Goal: Task Accomplishment & Management: Manage account settings

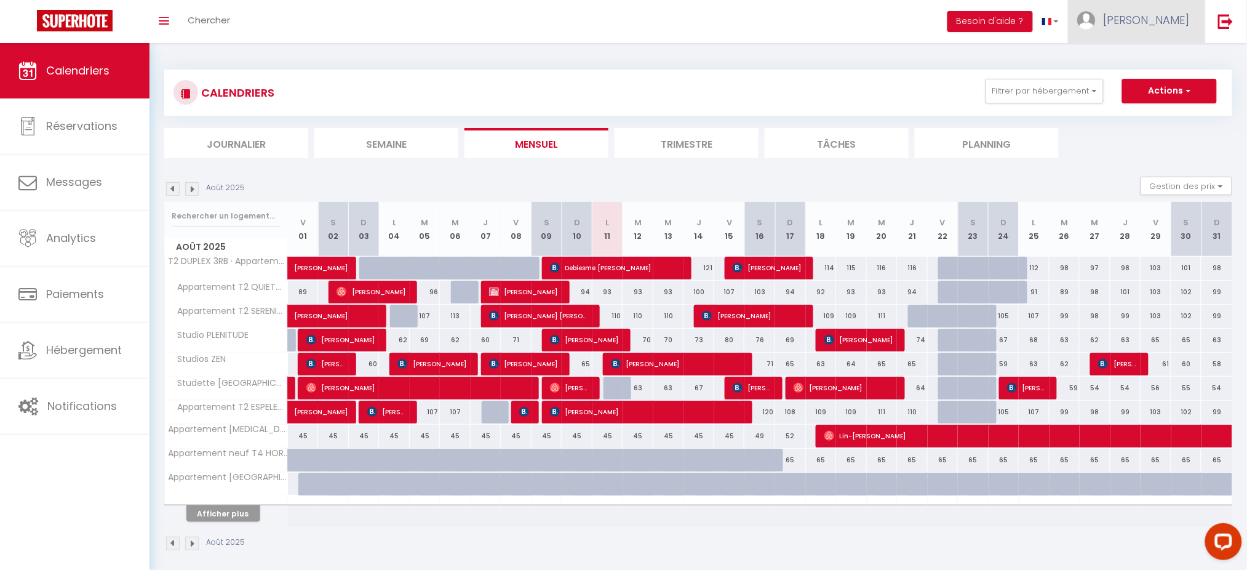
click at [1155, 27] on span "[PERSON_NAME]" at bounding box center [1147, 19] width 86 height 15
click at [1135, 57] on link "Paramètres" at bounding box center [1156, 61] width 91 height 21
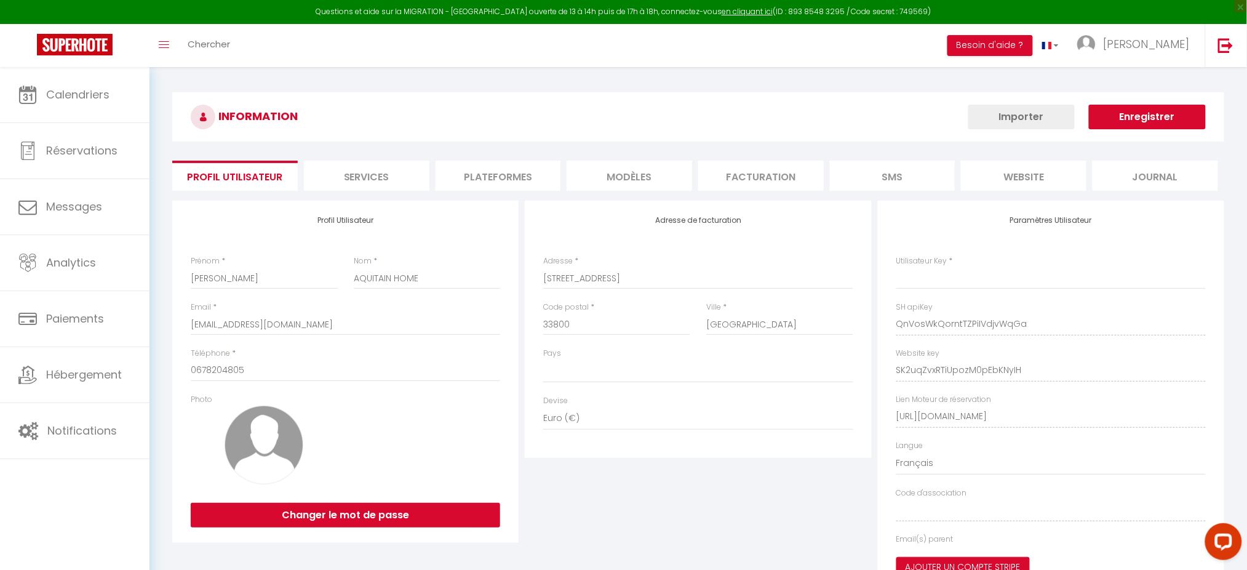
type input "QnVosWkQorntTZPiIVdjvWqGa"
type input "SK2uqZvxRTiUpozM0pEbKNyIH"
type input "https://app.superhote.com/#/get-available-rentals/SK2uqZvxRTiUpozM0pEbKNyIH"
select select "fr"
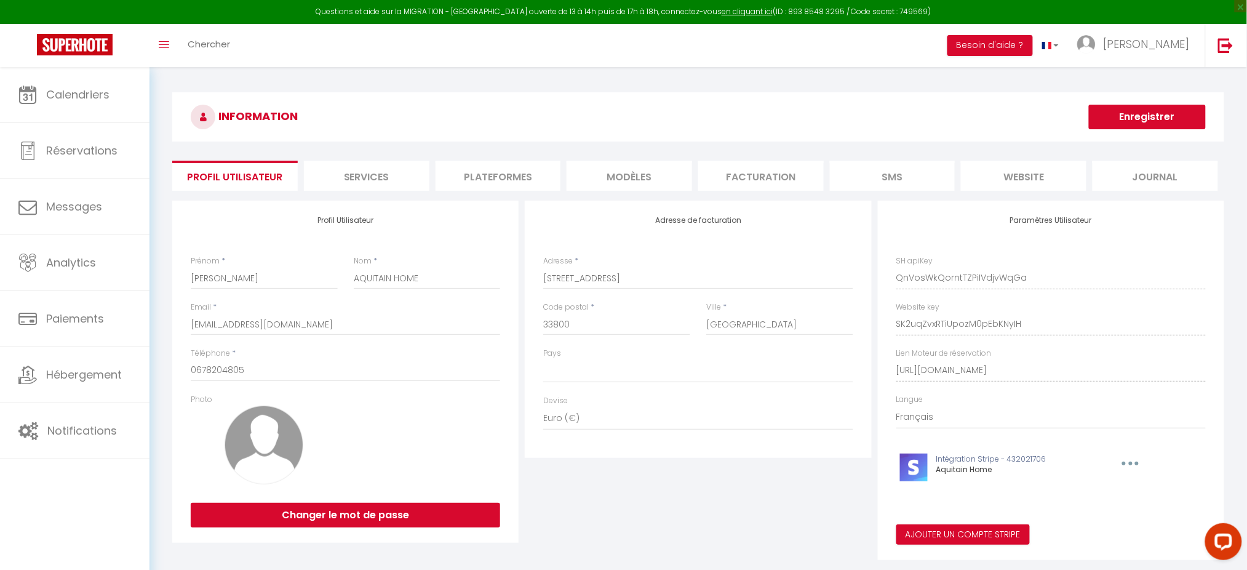
click at [495, 166] on li "Plateformes" at bounding box center [499, 176] width 126 height 30
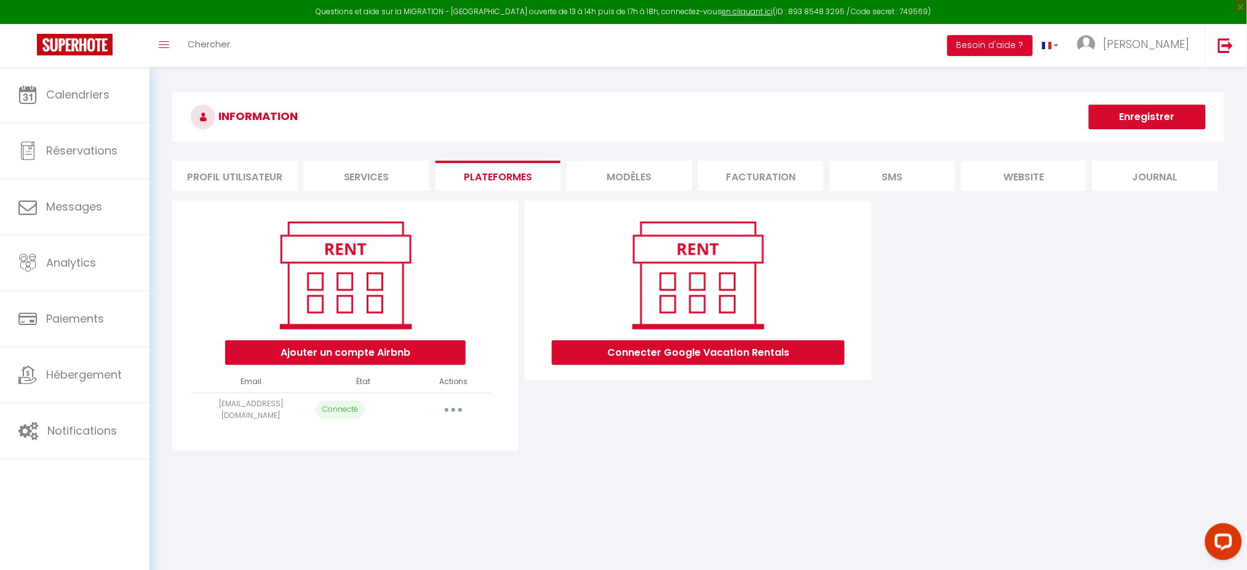
click at [458, 405] on button "button" at bounding box center [453, 410] width 34 height 20
click at [419, 436] on link "Importer les appartements" at bounding box center [399, 437] width 136 height 21
select select "8780"
select select "8781"
select select "8782"
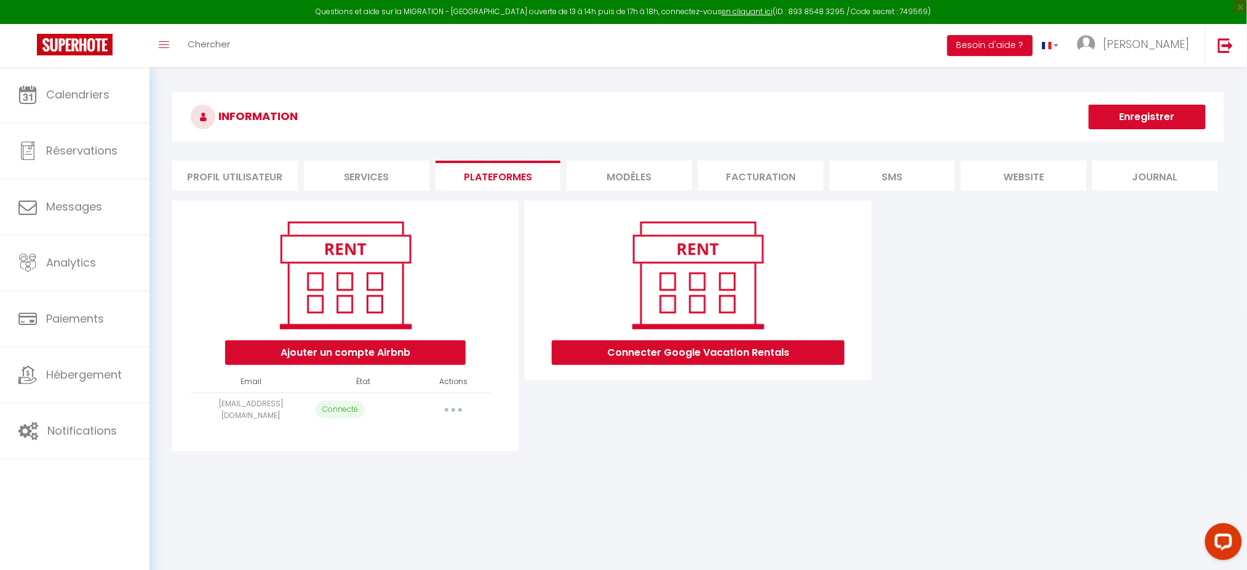
select select "8783"
select select "8784"
select select "8785"
select select "8786"
select select "8787"
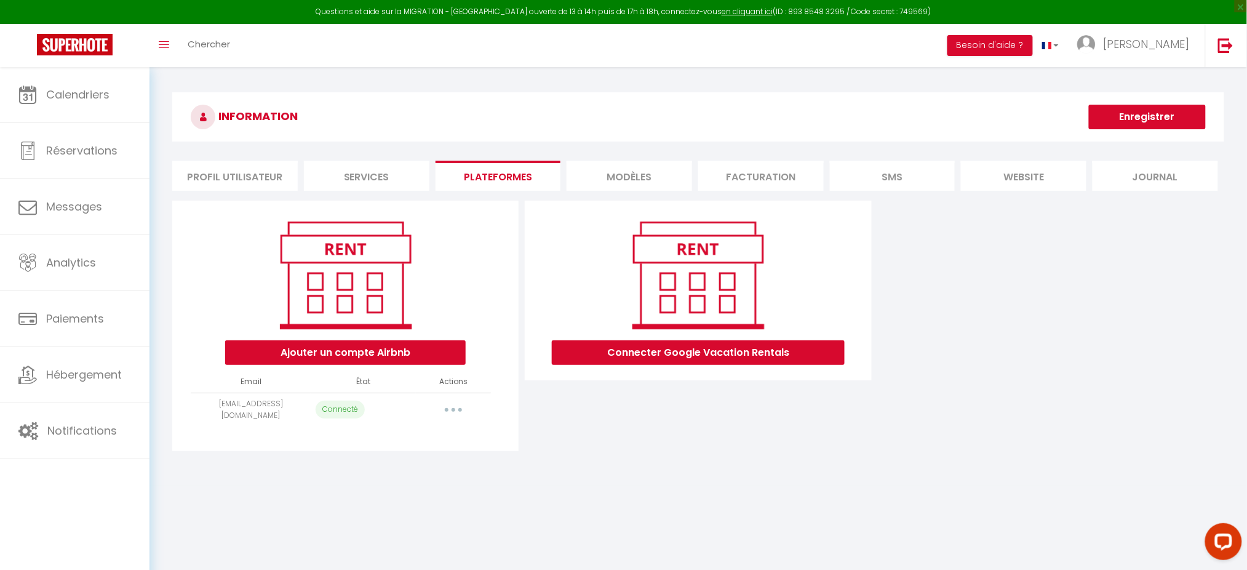
select select "8788"
select select "8789"
select select "8790"
select select "27689"
select select
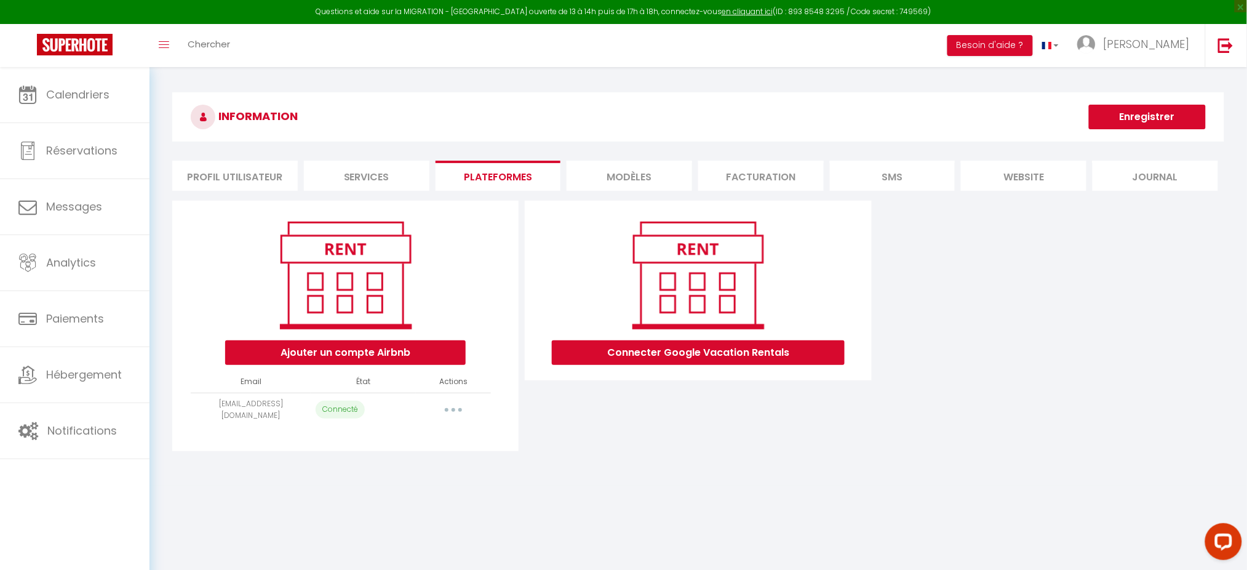
select select "47986"
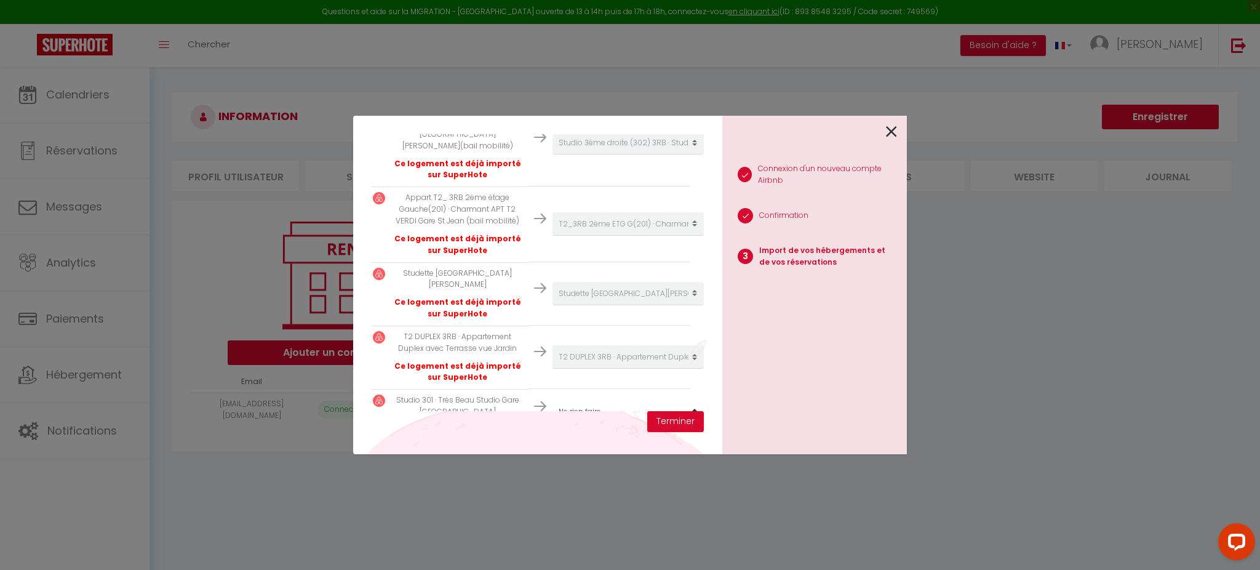
scroll to position [824, 4]
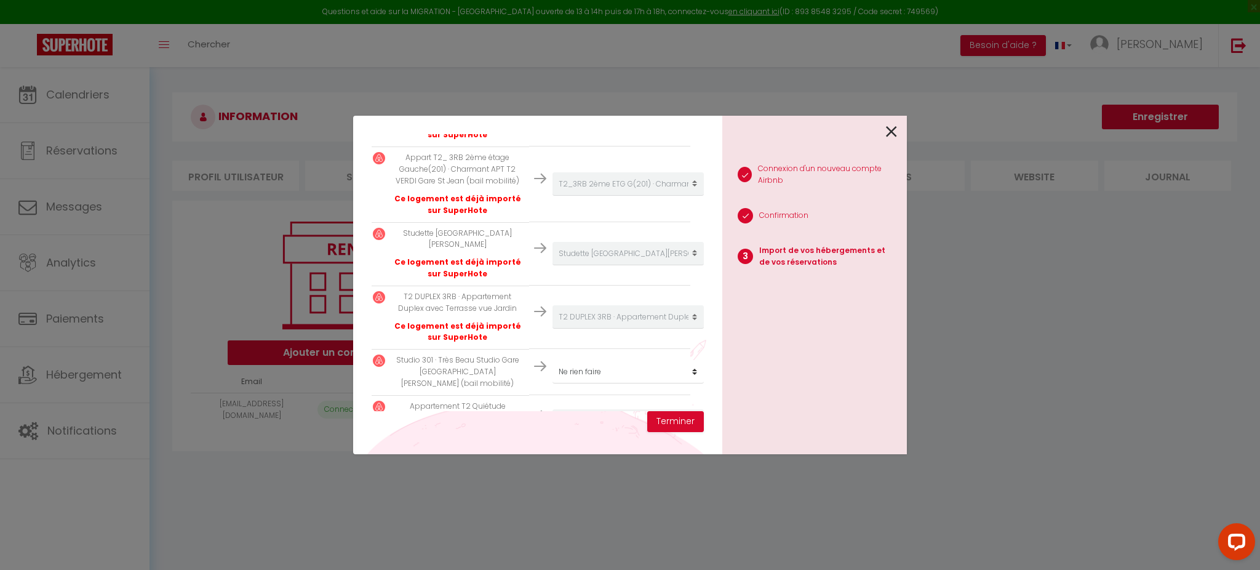
click at [894, 134] on icon at bounding box center [891, 131] width 11 height 18
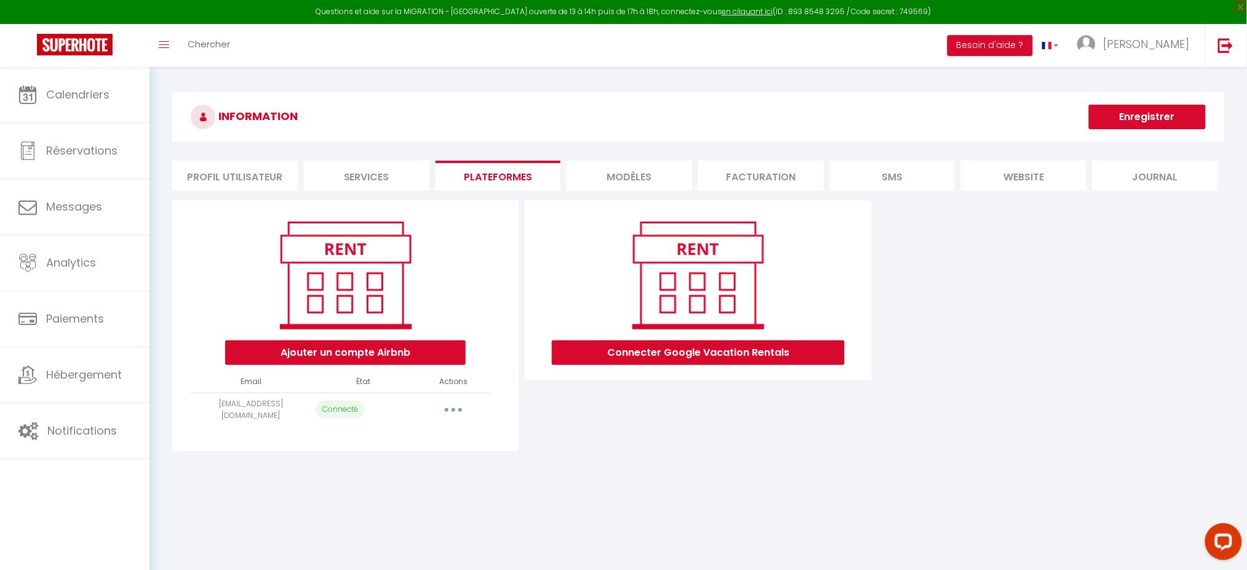
click at [446, 406] on button "button" at bounding box center [453, 410] width 34 height 20
click at [428, 436] on link "Importer les appartements" at bounding box center [399, 437] width 136 height 21
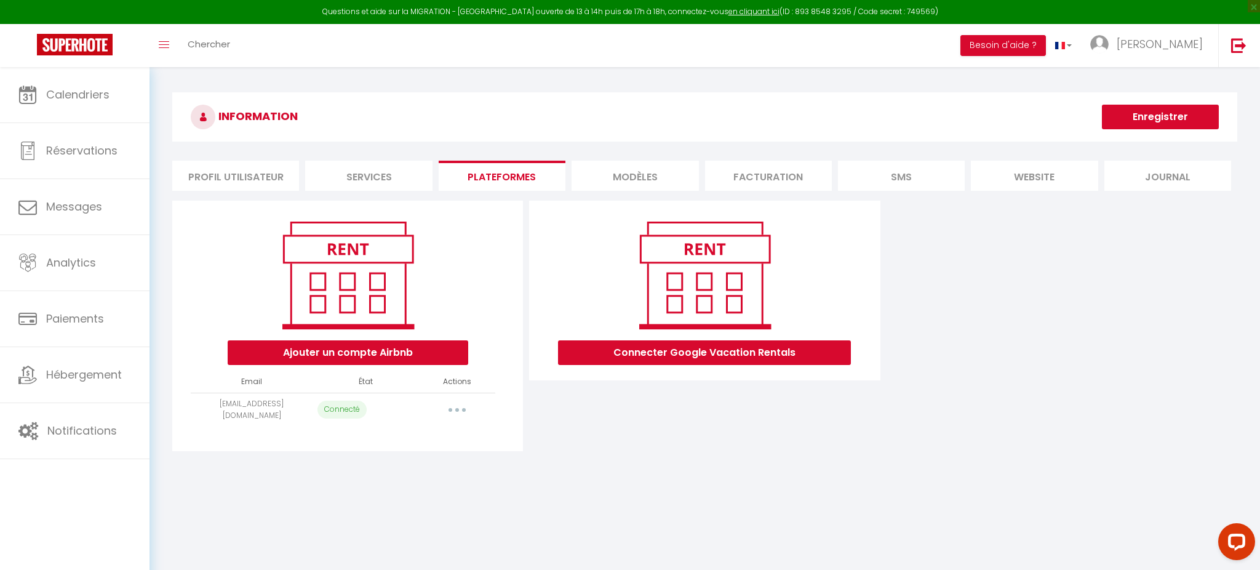
select select "8780"
select select "8781"
select select "8782"
select select "8783"
select select "8784"
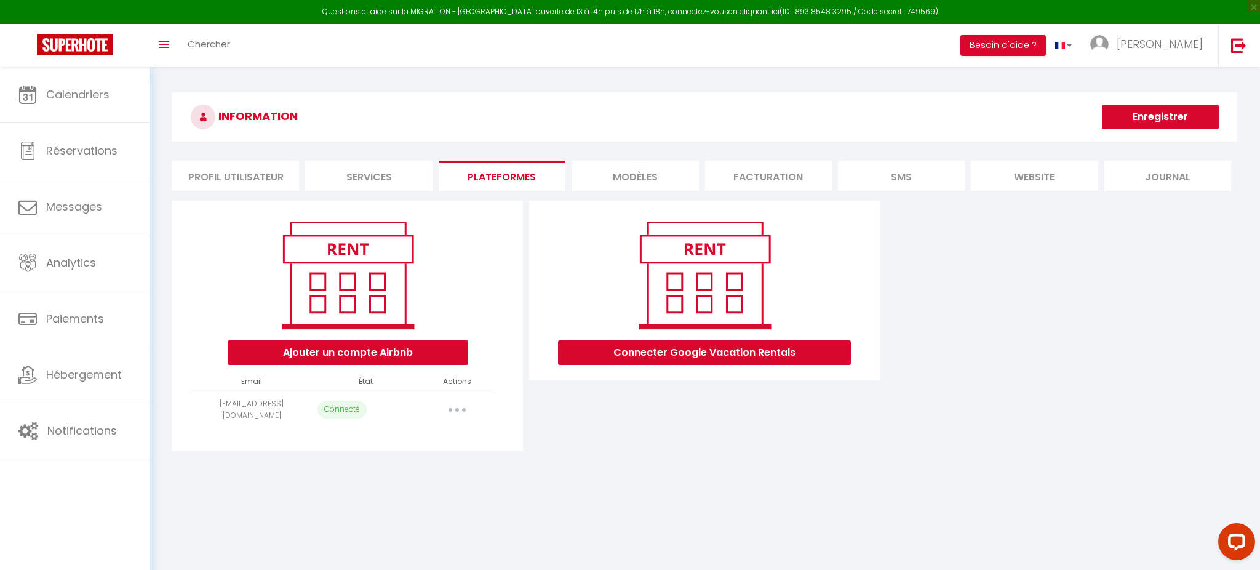
select select "8785"
select select "8786"
select select "8787"
select select "8788"
select select "8789"
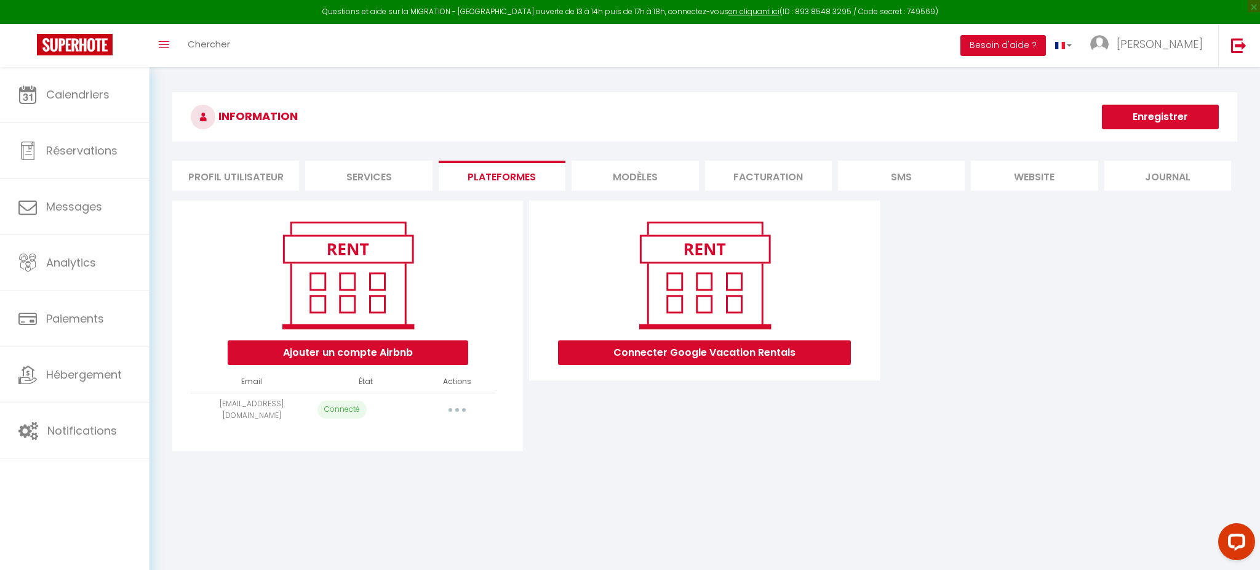
select select "8790"
select select "27689"
select select
select select "47986"
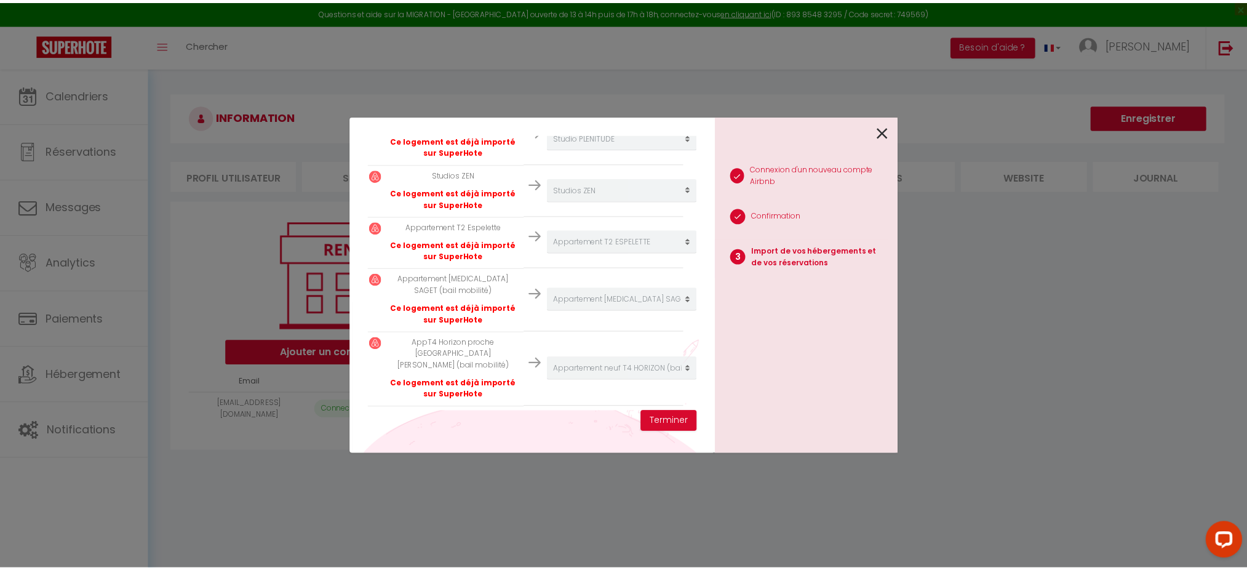
scroll to position [328, 4]
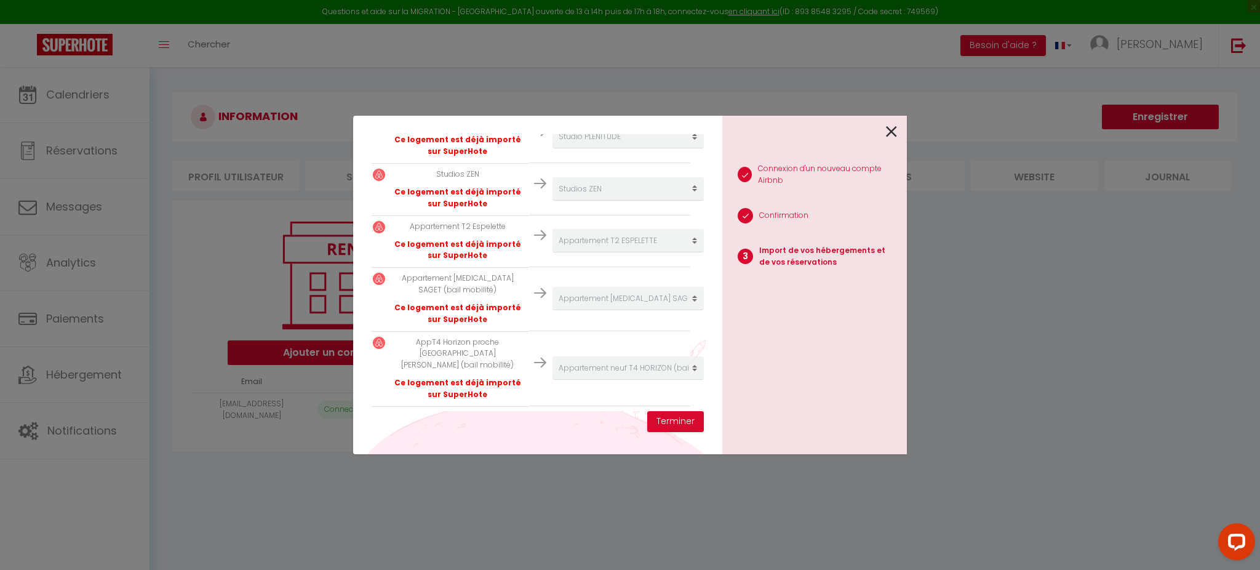
click at [893, 135] on icon at bounding box center [891, 131] width 11 height 18
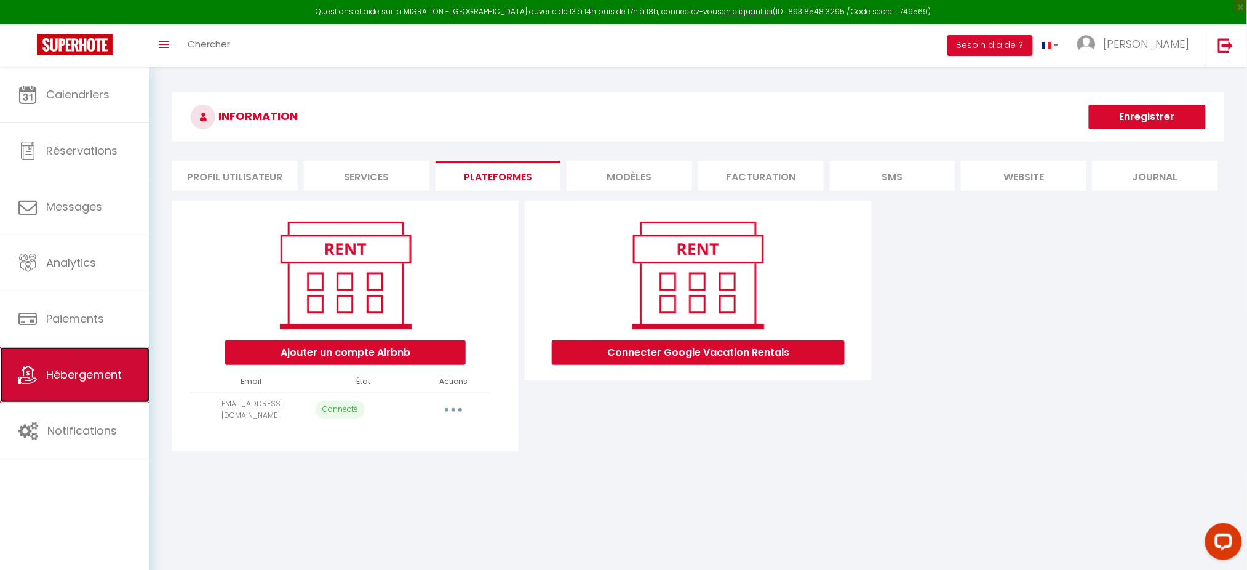
click at [106, 388] on link "Hébergement" at bounding box center [75, 374] width 150 height 55
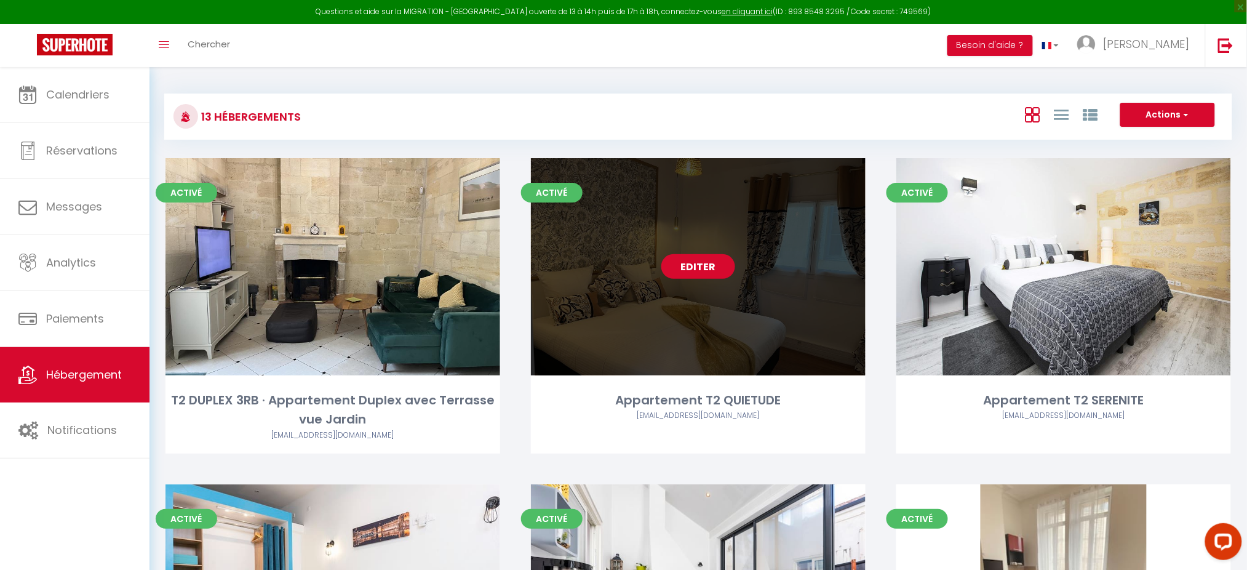
click at [721, 266] on link "Editer" at bounding box center [698, 266] width 74 height 25
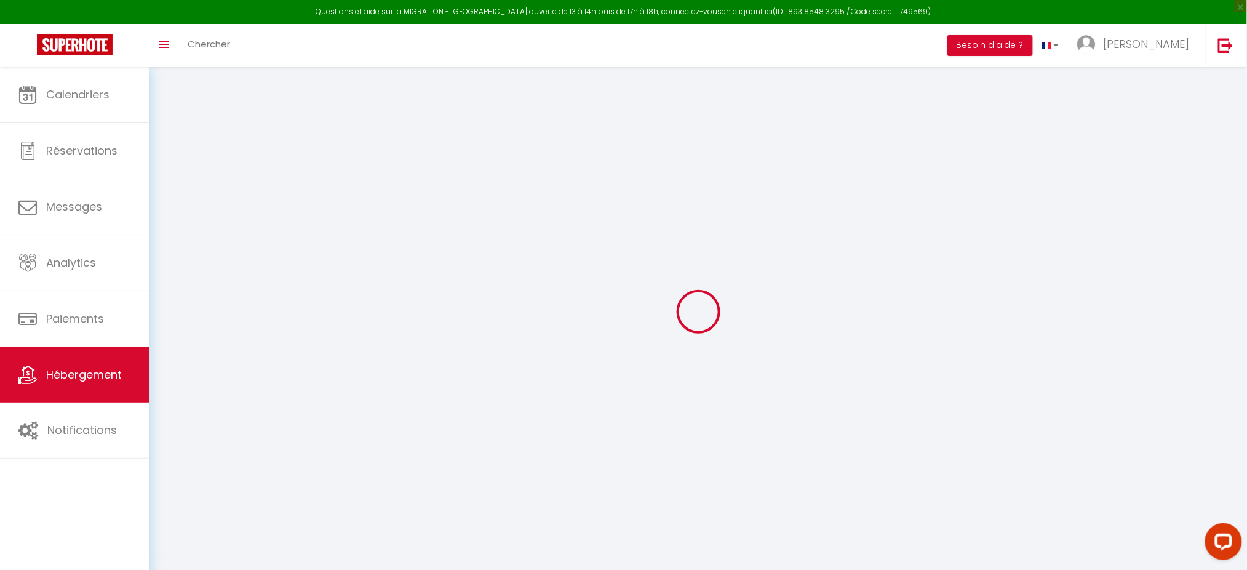
checkbox input "false"
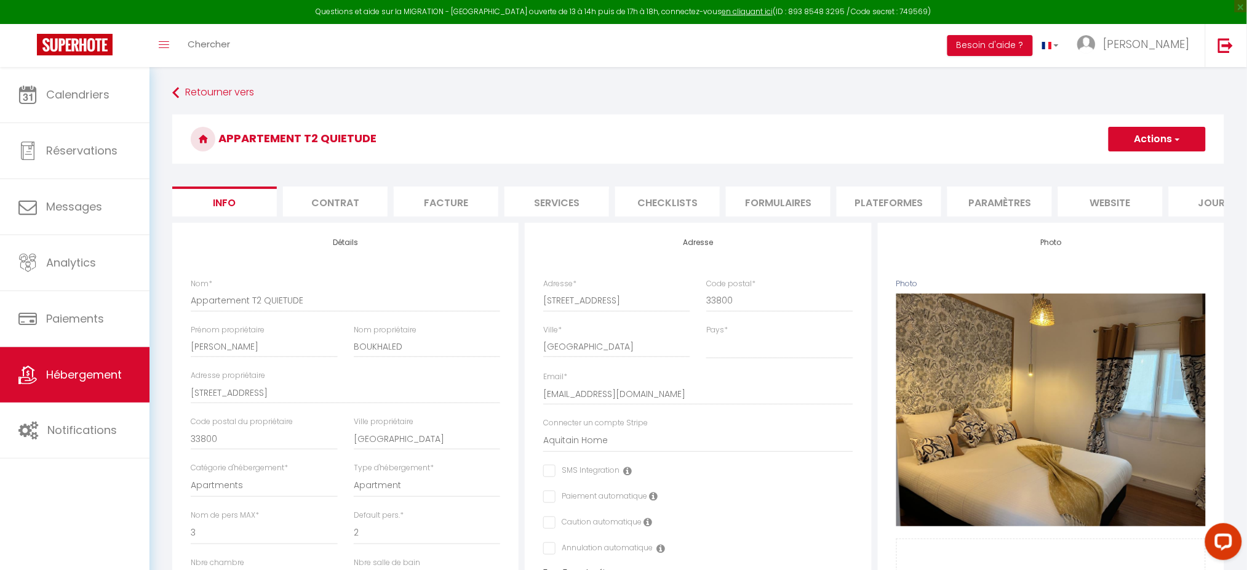
click at [924, 200] on li "Plateformes" at bounding box center [889, 201] width 105 height 30
select select
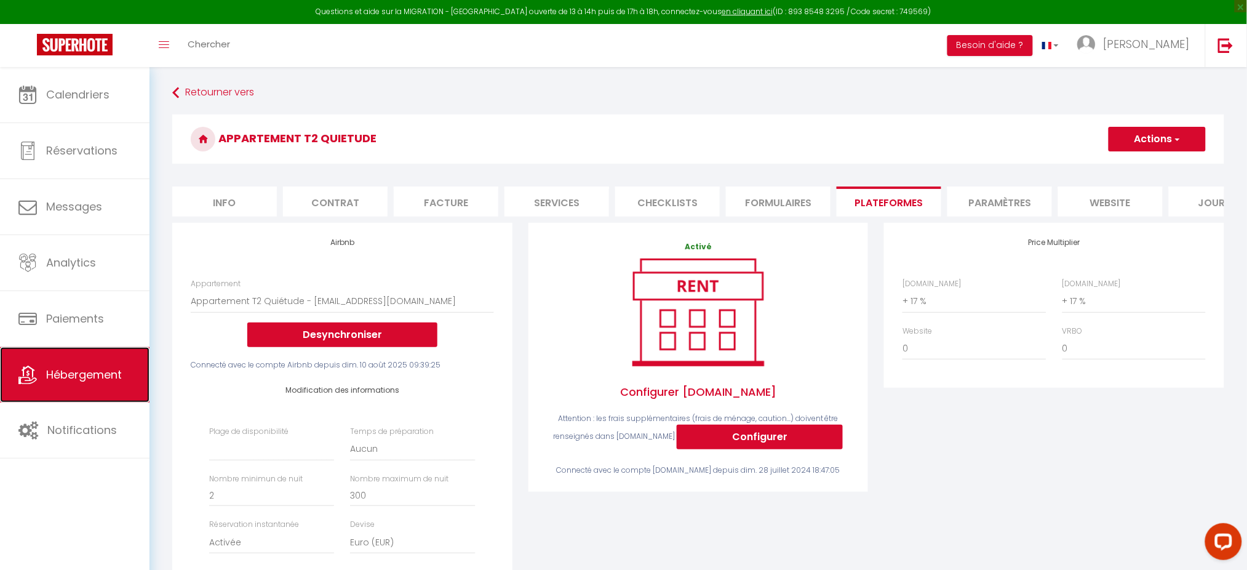
click at [98, 380] on span "Hébergement" at bounding box center [84, 374] width 76 height 15
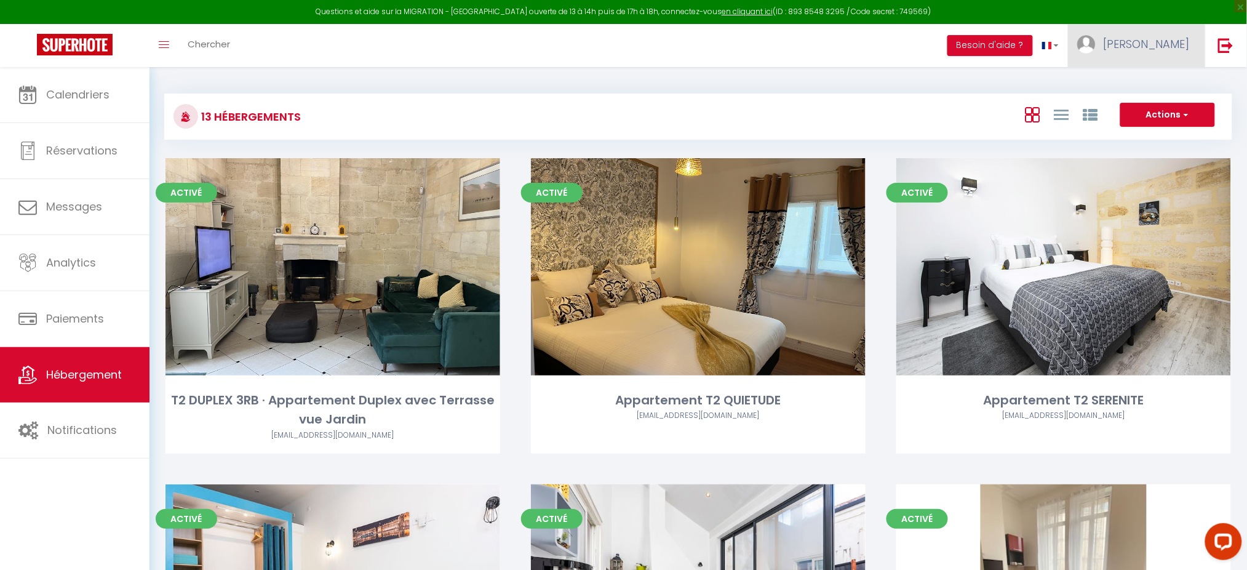
click at [1145, 54] on link "[PERSON_NAME]" at bounding box center [1136, 45] width 137 height 43
click at [1128, 84] on link "Paramètres" at bounding box center [1156, 85] width 91 height 21
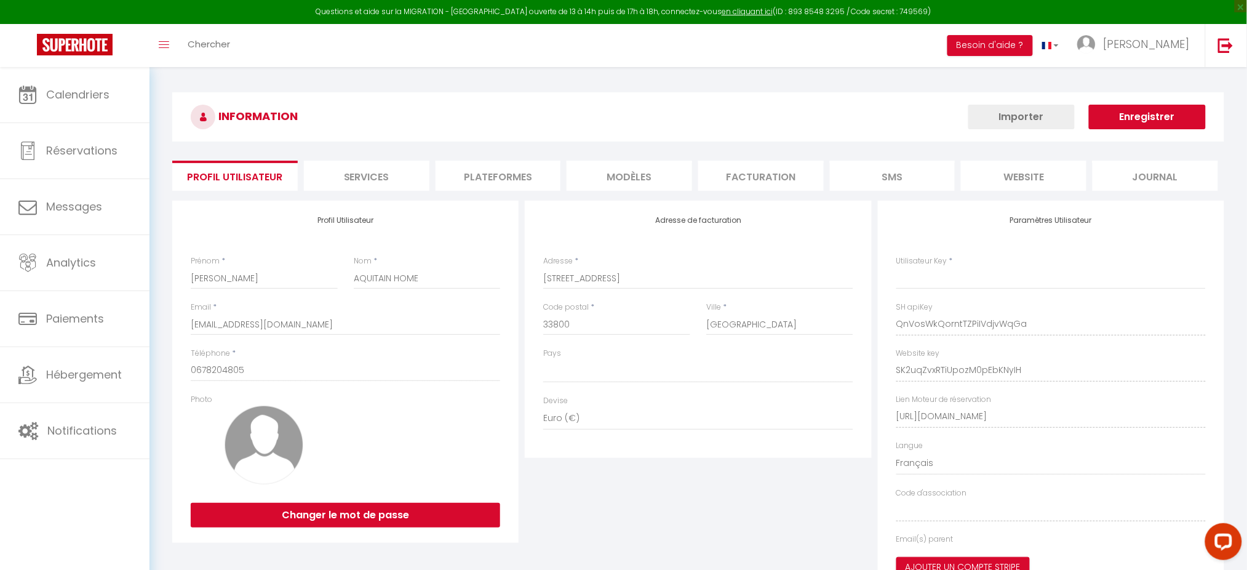
type input "QnVosWkQorntTZPiIVdjvWqGa"
type input "SK2uqZvxRTiUpozM0pEbKNyIH"
type input "https://app.superhote.com/#/get-available-rentals/SK2uqZvxRTiUpozM0pEbKNyIH"
select select "fr"
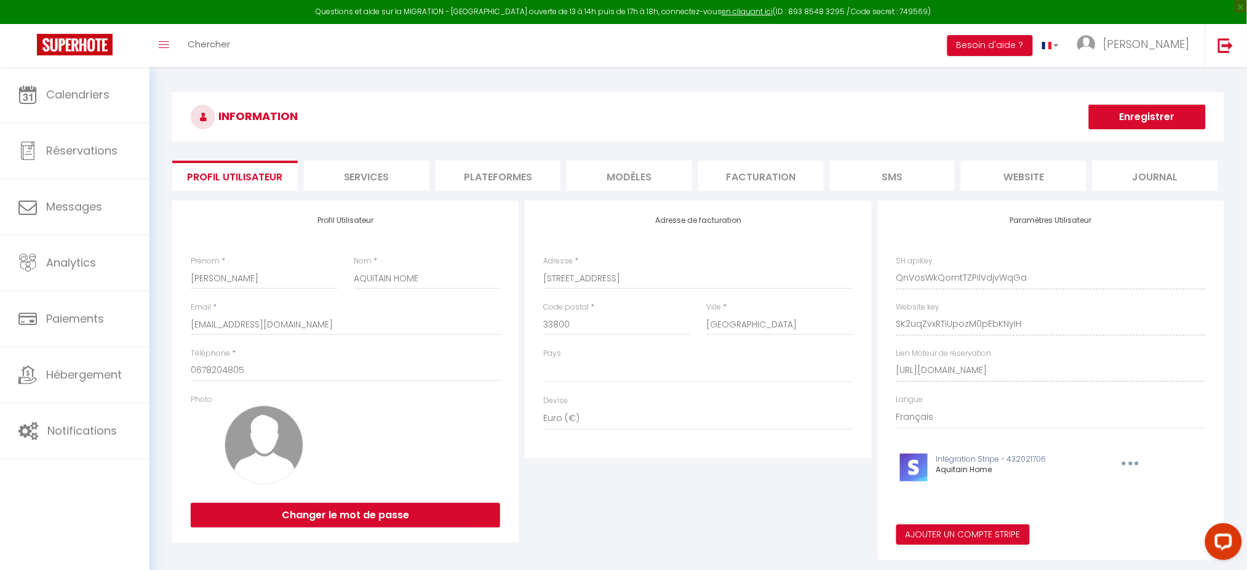
click at [479, 191] on div "INFORMATION Enregistrer Profil Utilisateur Services Plateformes MODÈLES Factura…" at bounding box center [698, 327] width 1052 height 471
click at [489, 182] on li "Plateformes" at bounding box center [499, 176] width 126 height 30
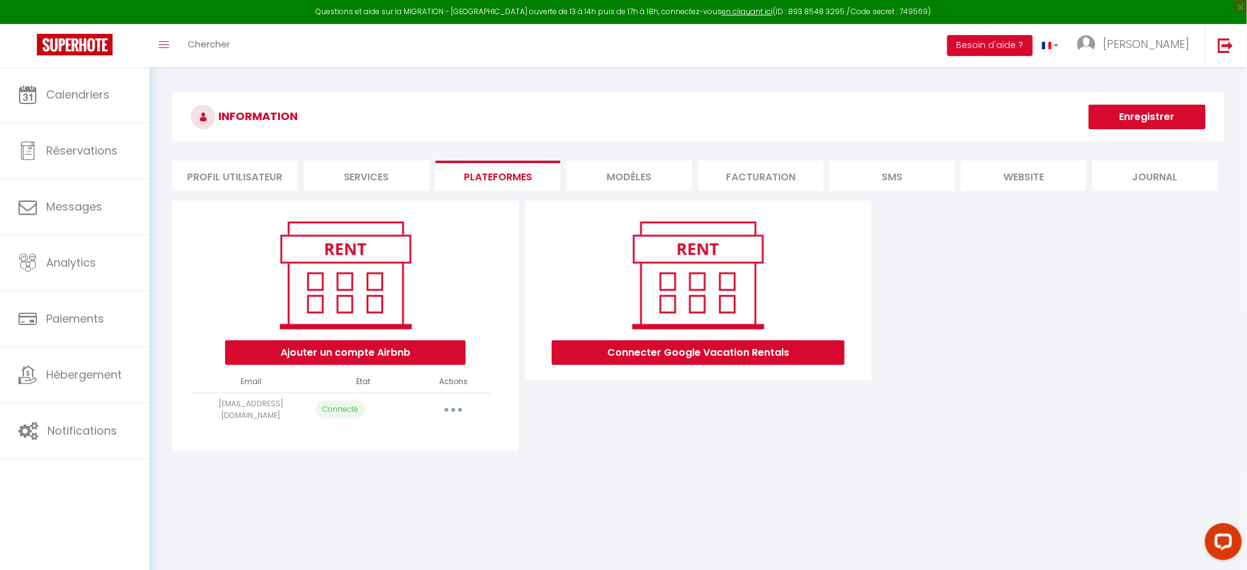
click at [448, 406] on button "button" at bounding box center [453, 410] width 34 height 20
click at [413, 437] on link "Importer les appartements" at bounding box center [399, 437] width 136 height 21
select select "8780"
select select "8781"
select select "8782"
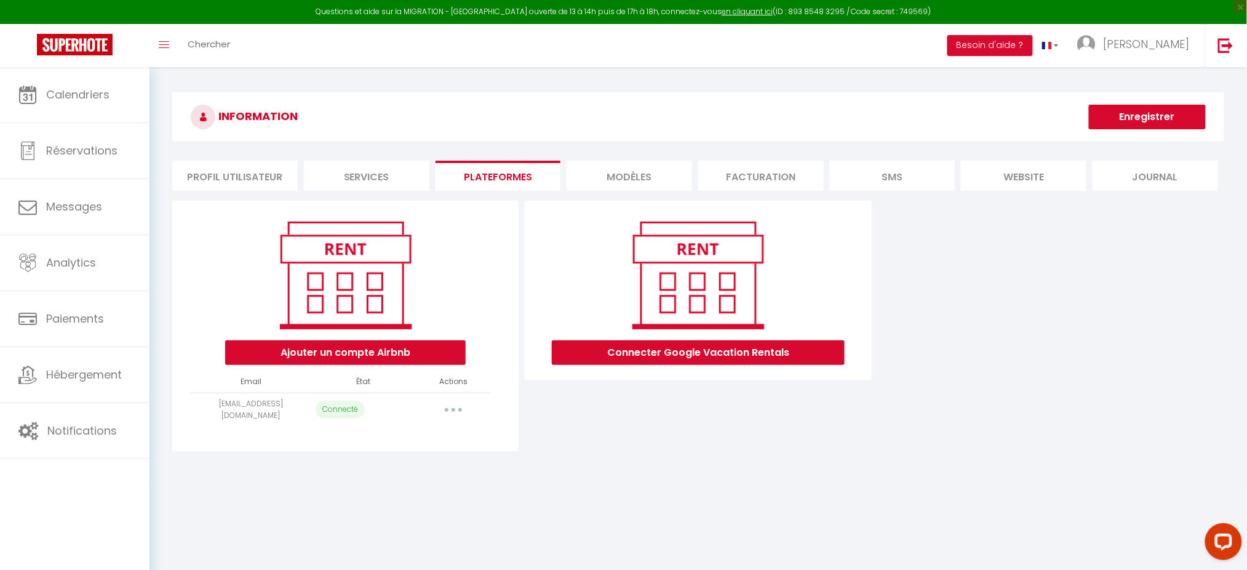
select select "8783"
select select "8784"
select select "8785"
select select "8786"
select select "8787"
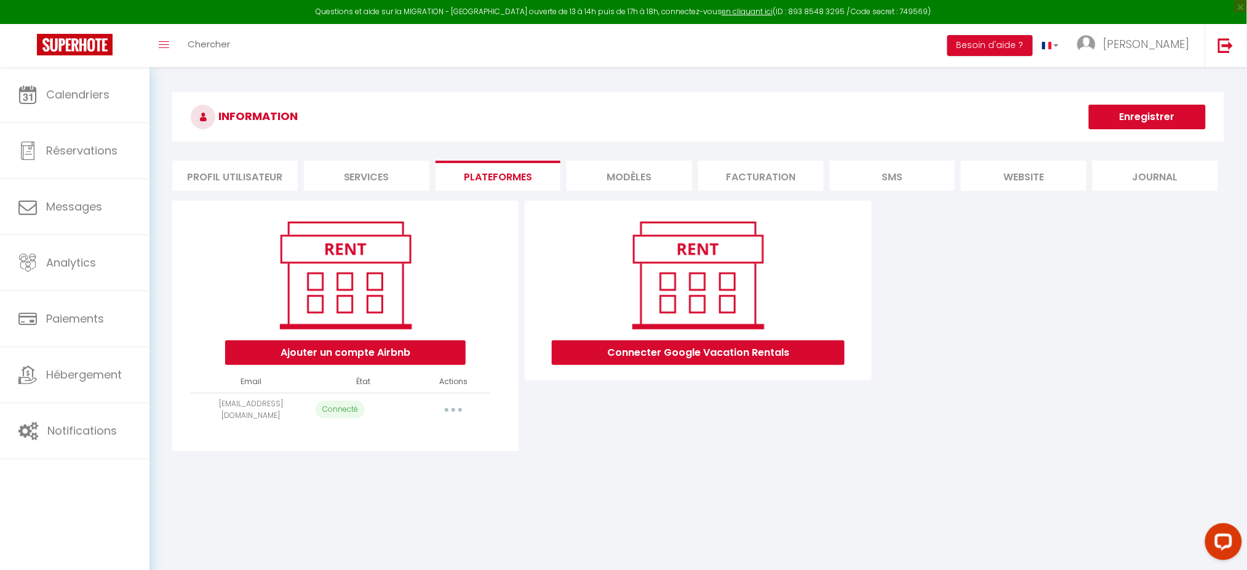
select select "8788"
select select "8789"
select select "8790"
select select "27689"
select select
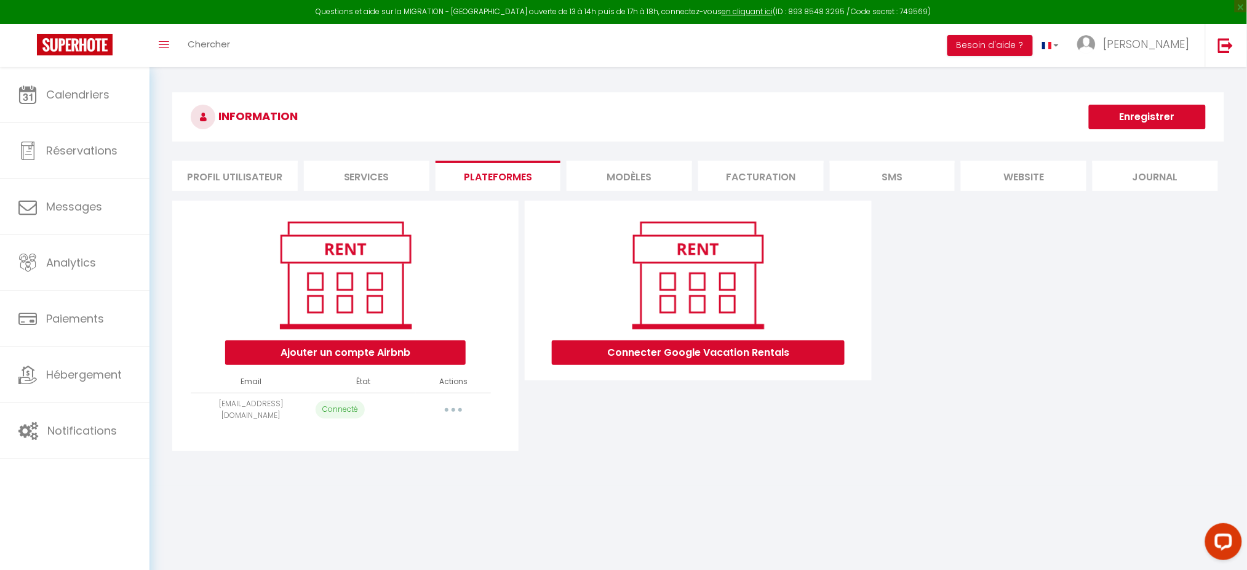
select select "47986"
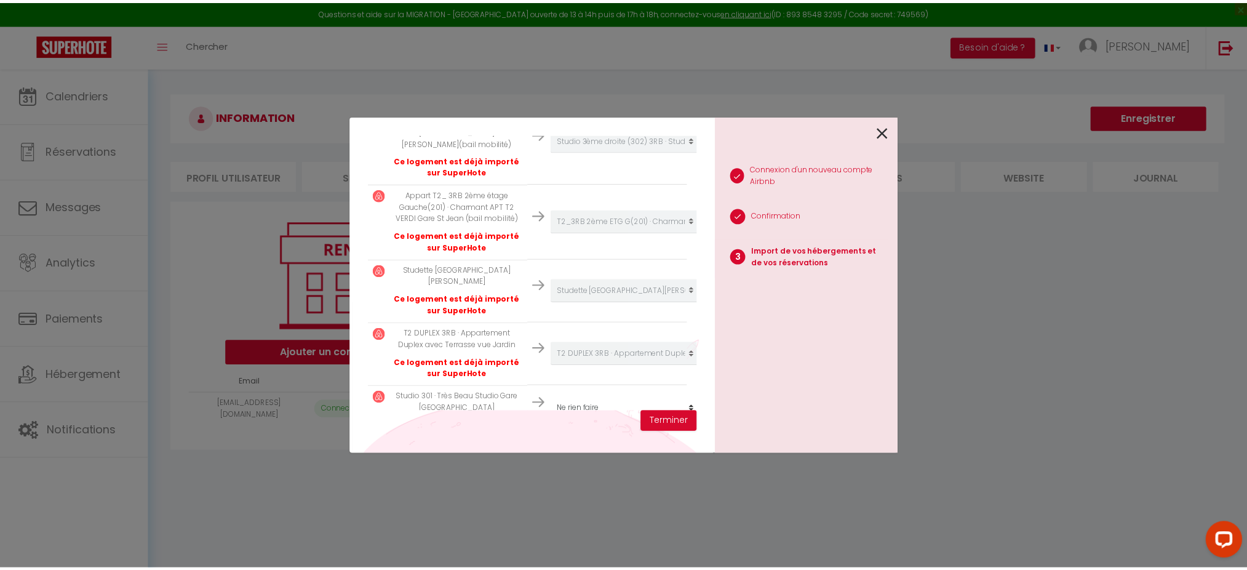
scroll to position [824, 0]
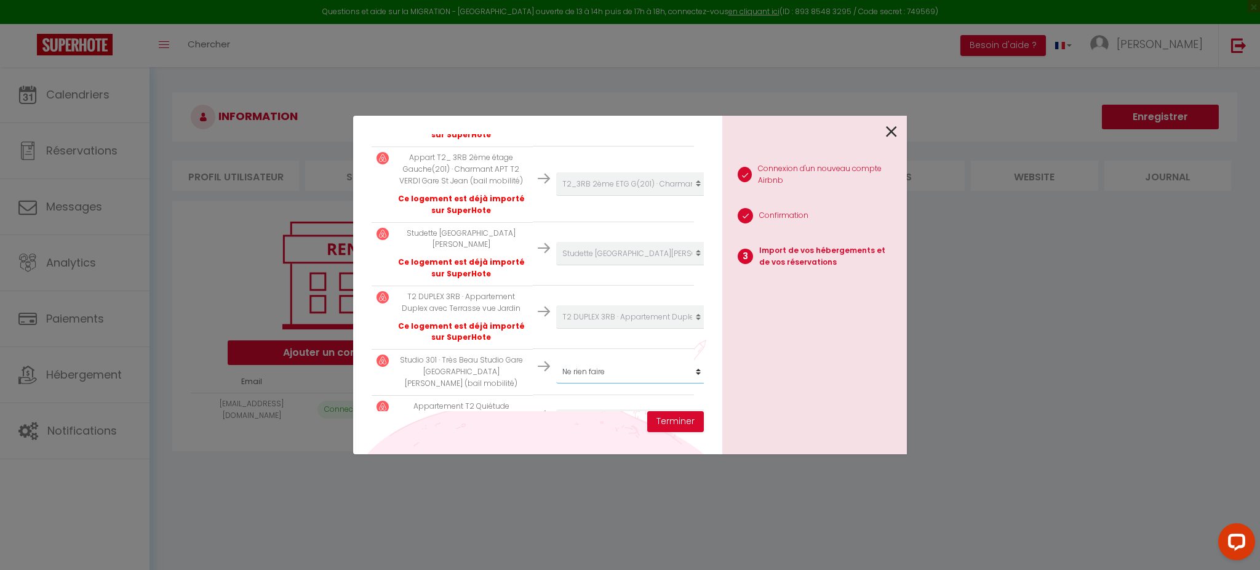
click at [903, 331] on div "1 Connexion d'un nouveau compte Airbnb 2 Confirmation 3 Import de vos hébergeme…" at bounding box center [814, 285] width 185 height 338
click at [891, 127] on icon at bounding box center [891, 131] width 11 height 18
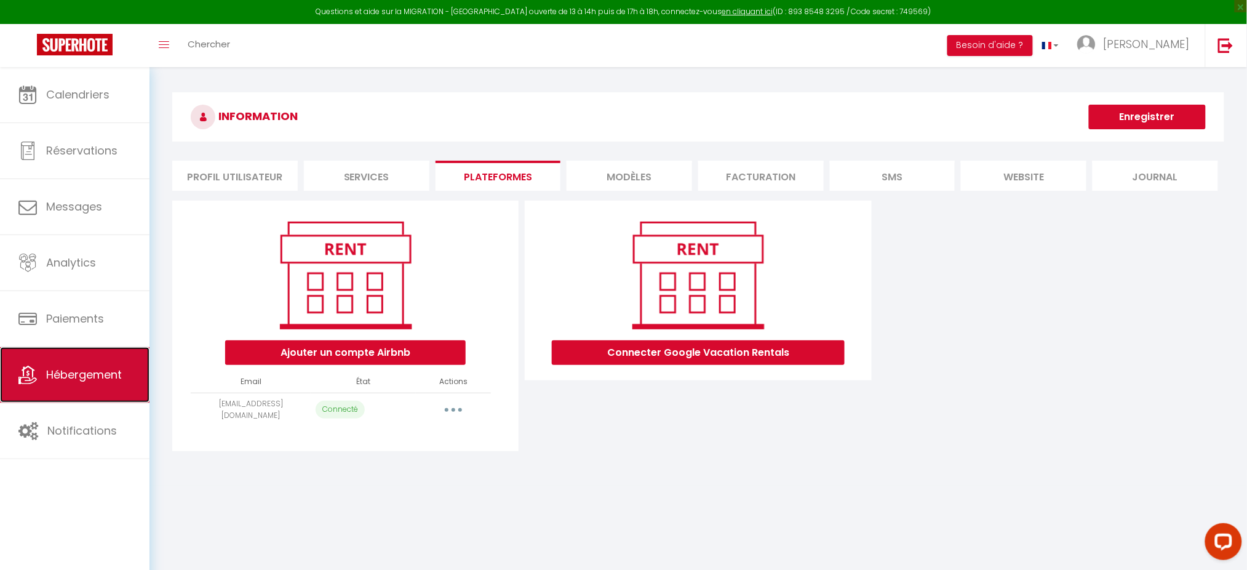
click at [92, 369] on span "Hébergement" at bounding box center [84, 374] width 76 height 15
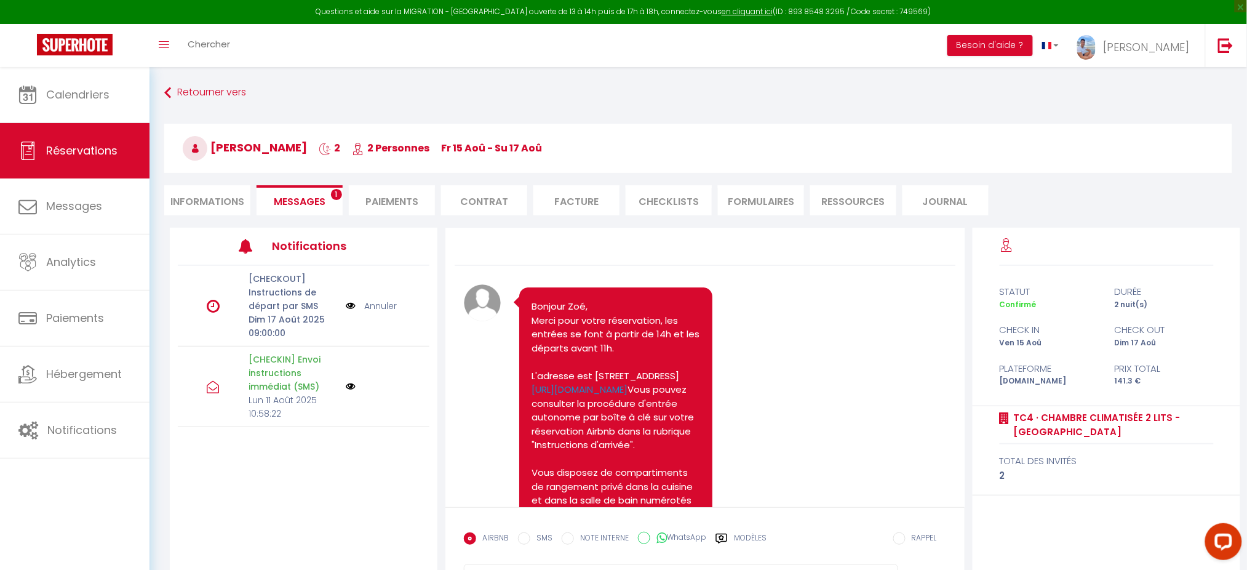
scroll to position [541, 0]
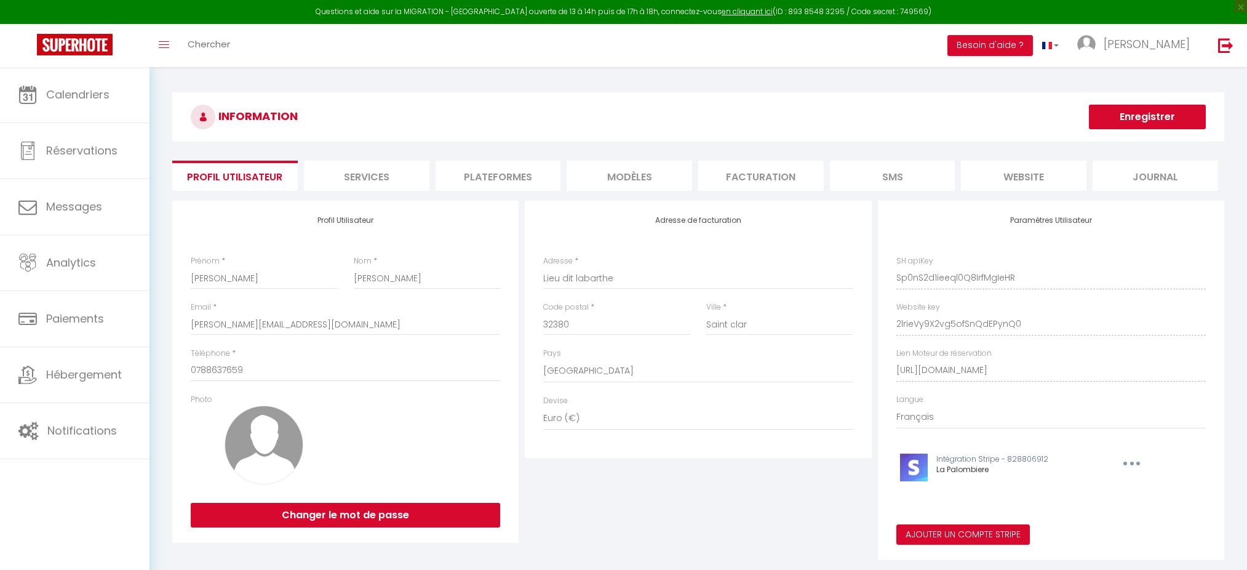
select select "28"
select select "fr"
click at [505, 158] on div "INFORMATION Enregistrer Profil Utilisateur Services Plateformes MODÈLES Factura…" at bounding box center [698, 327] width 1052 height 471
click at [498, 174] on li "Plateformes" at bounding box center [499, 176] width 126 height 30
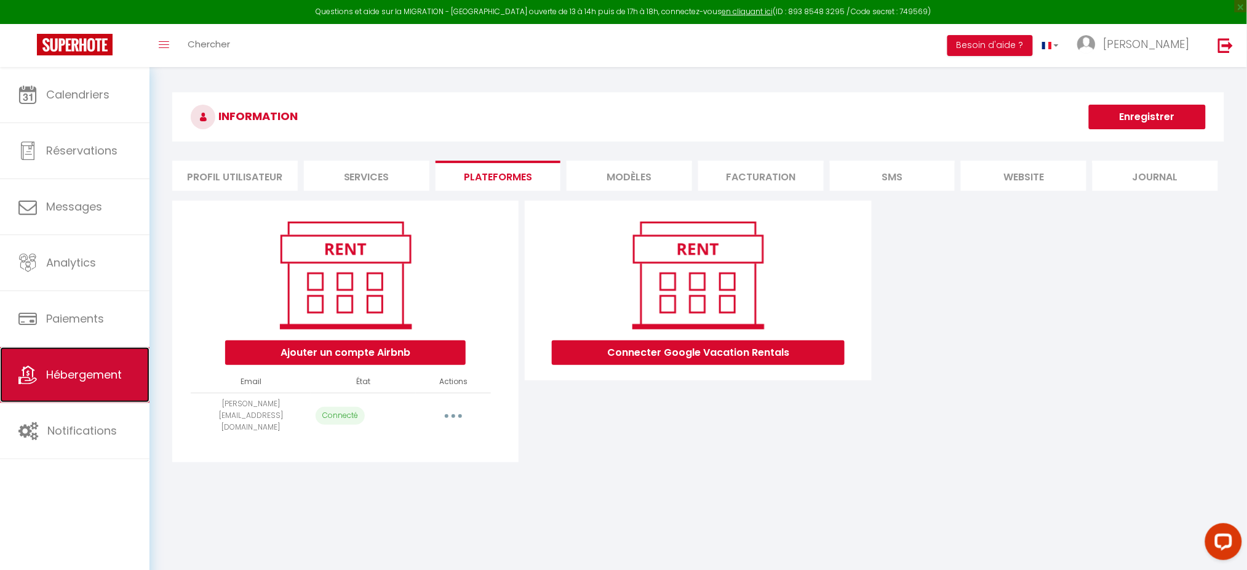
click at [30, 384] on icon at bounding box center [27, 374] width 18 height 18
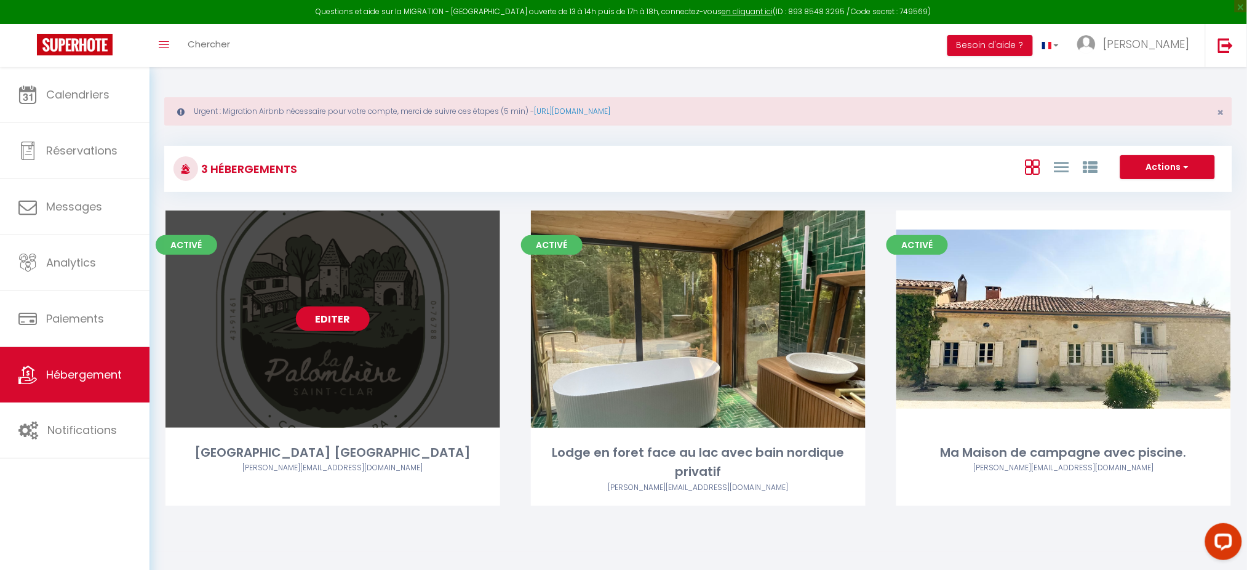
click at [325, 314] on link "Editer" at bounding box center [333, 318] width 74 height 25
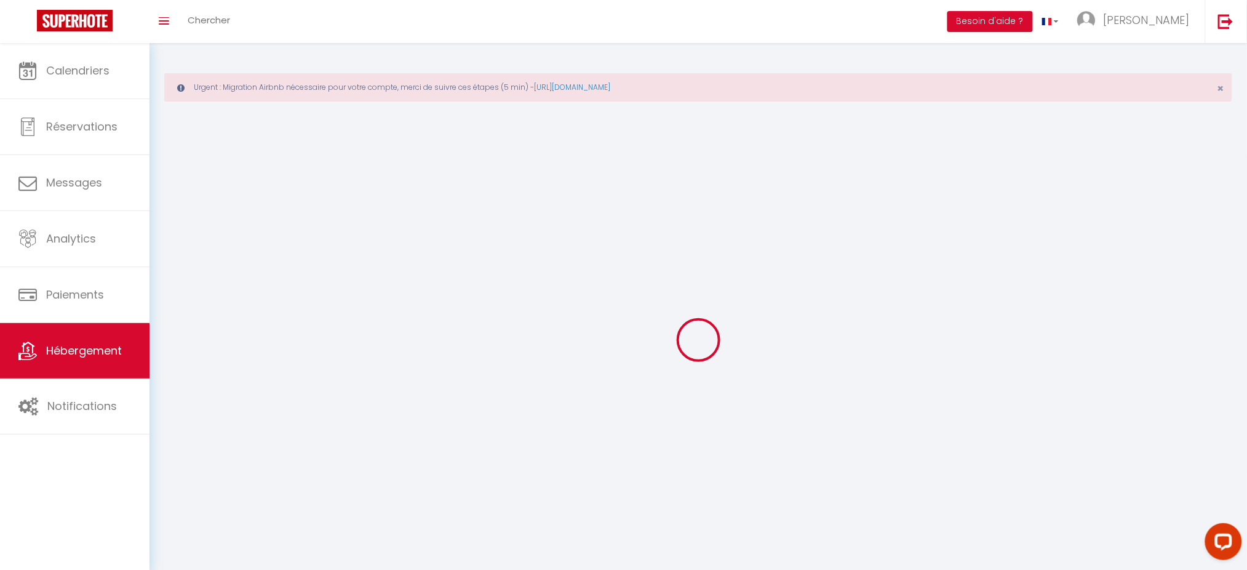
select select
select select "28"
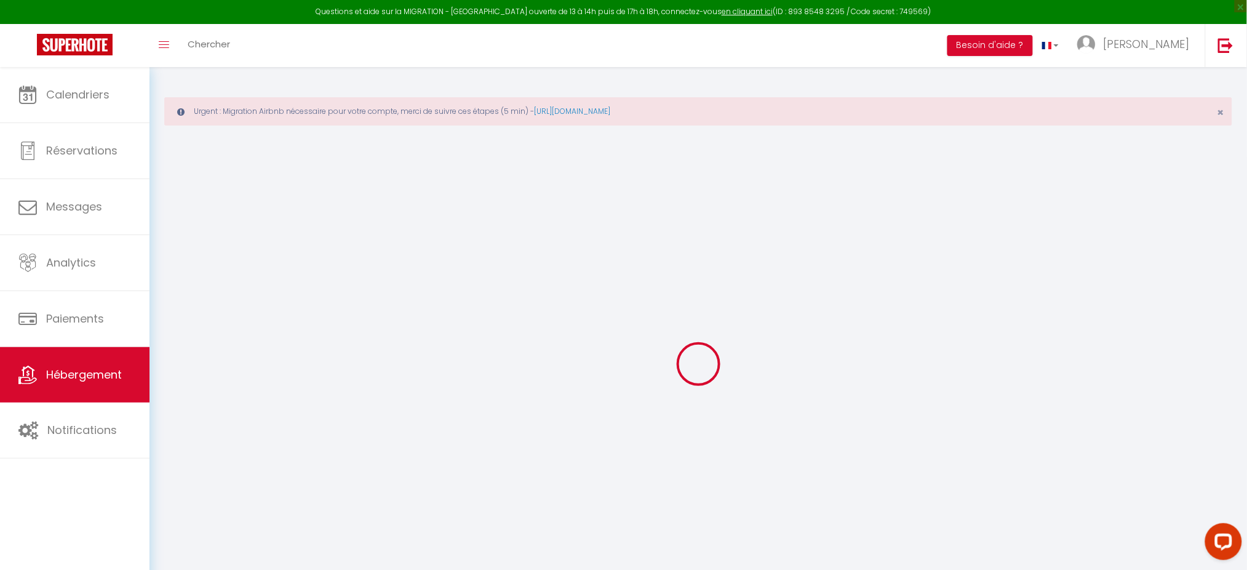
select select
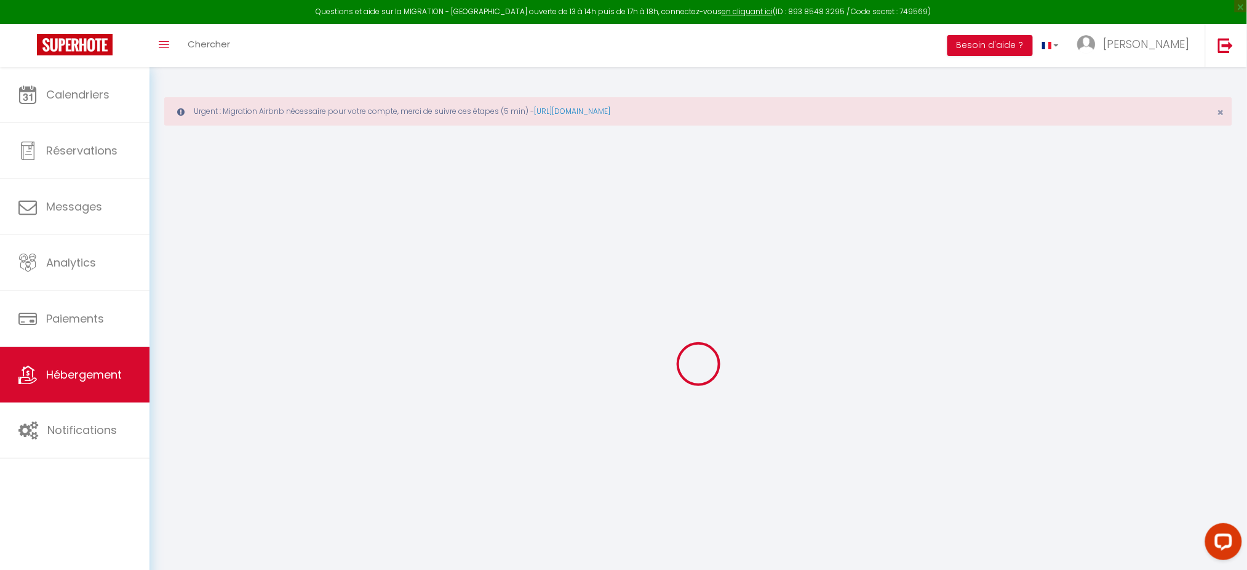
select select
checkbox input "false"
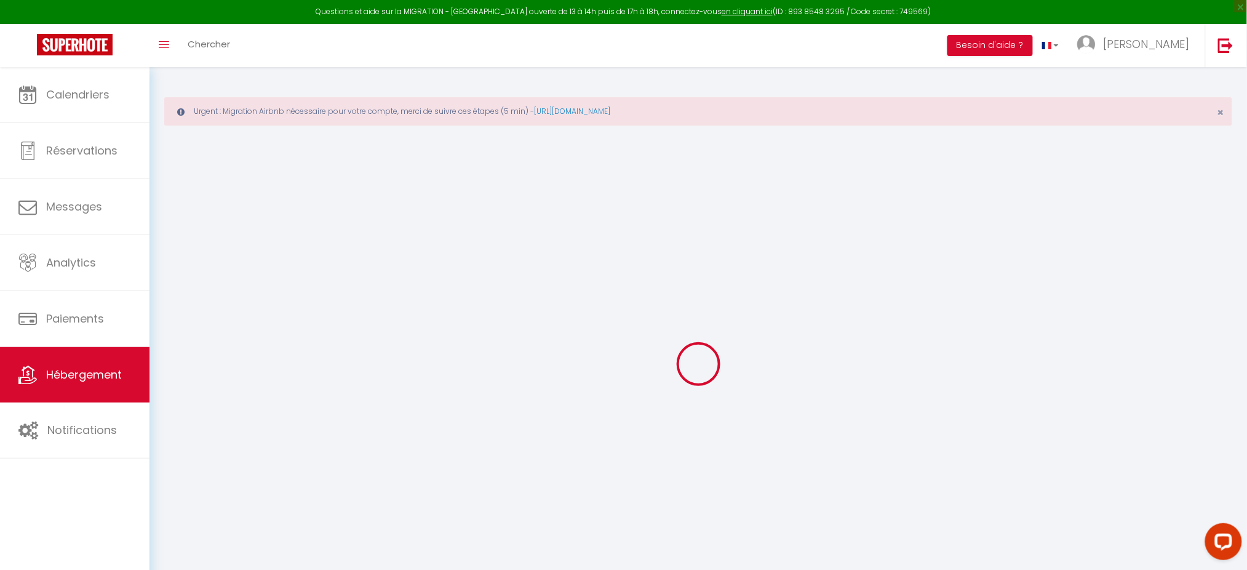
select select
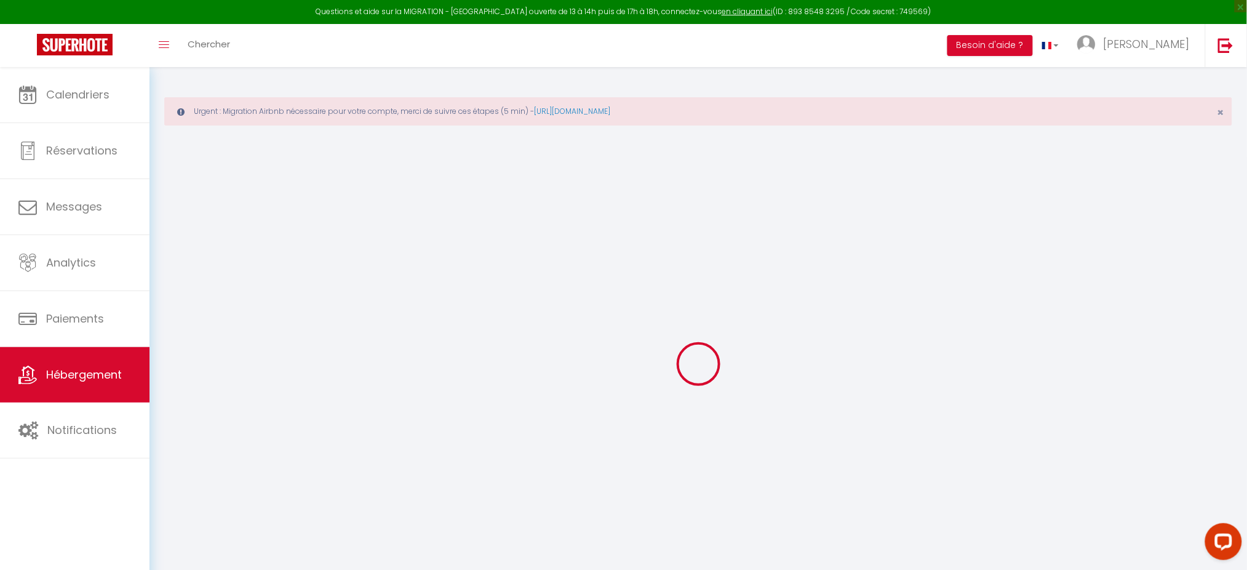
select select
checkbox input "false"
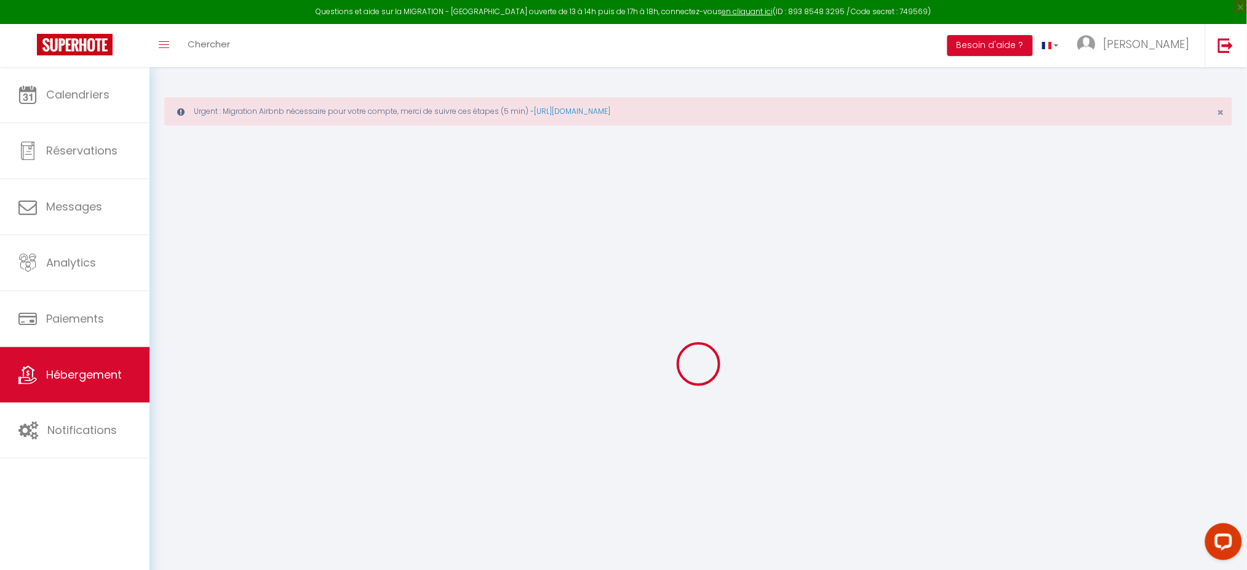
checkbox input "false"
select select
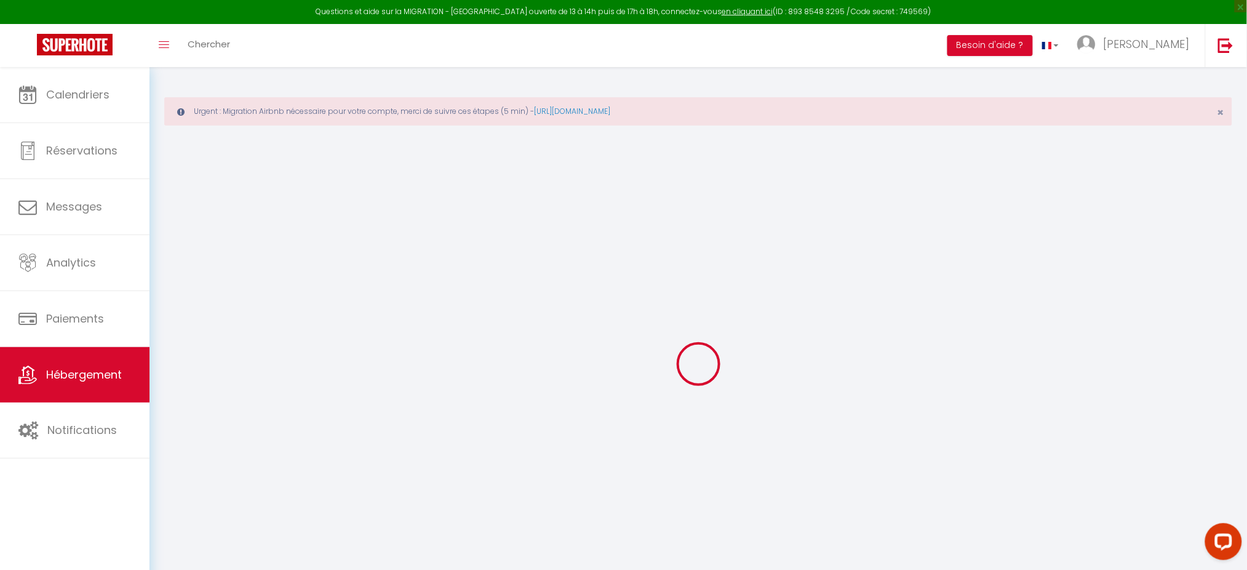
select select
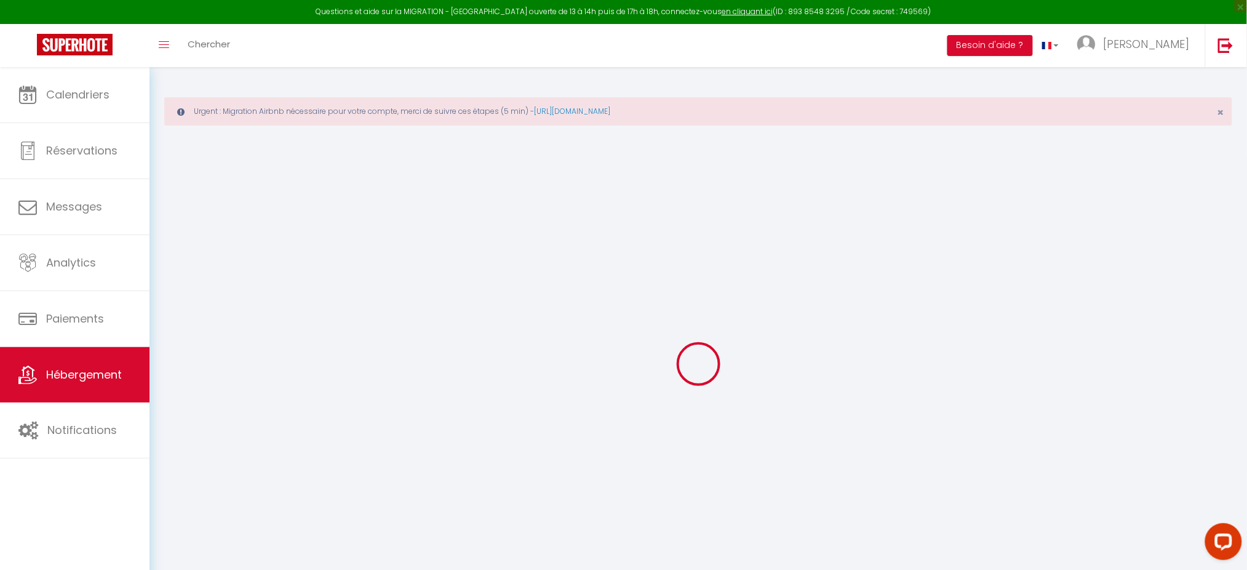
checkbox input "false"
select select
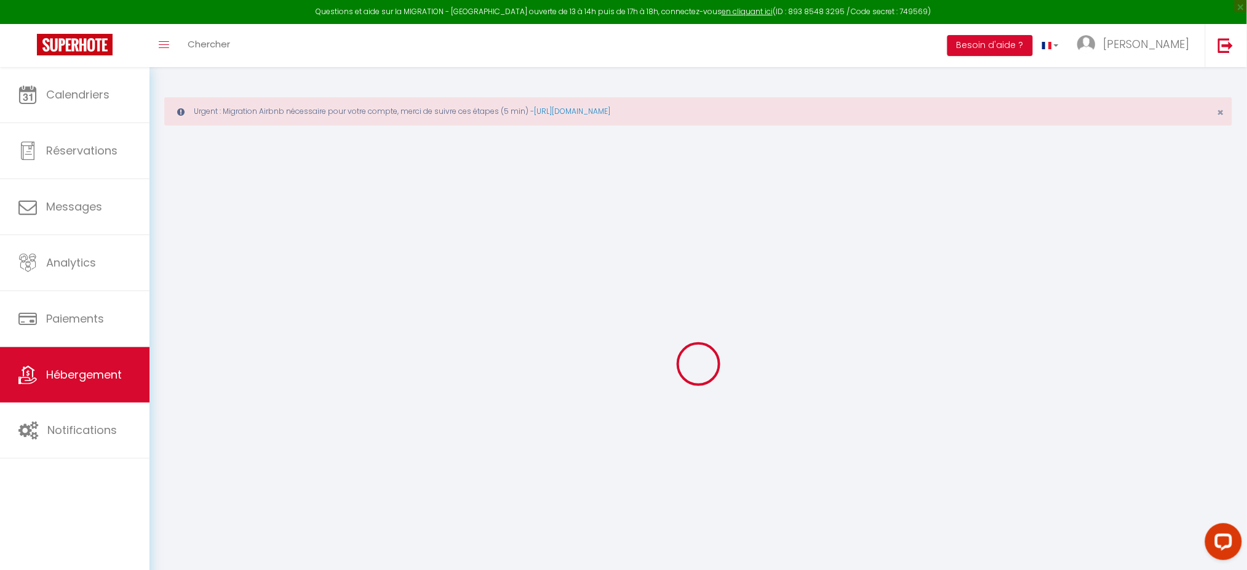
select select
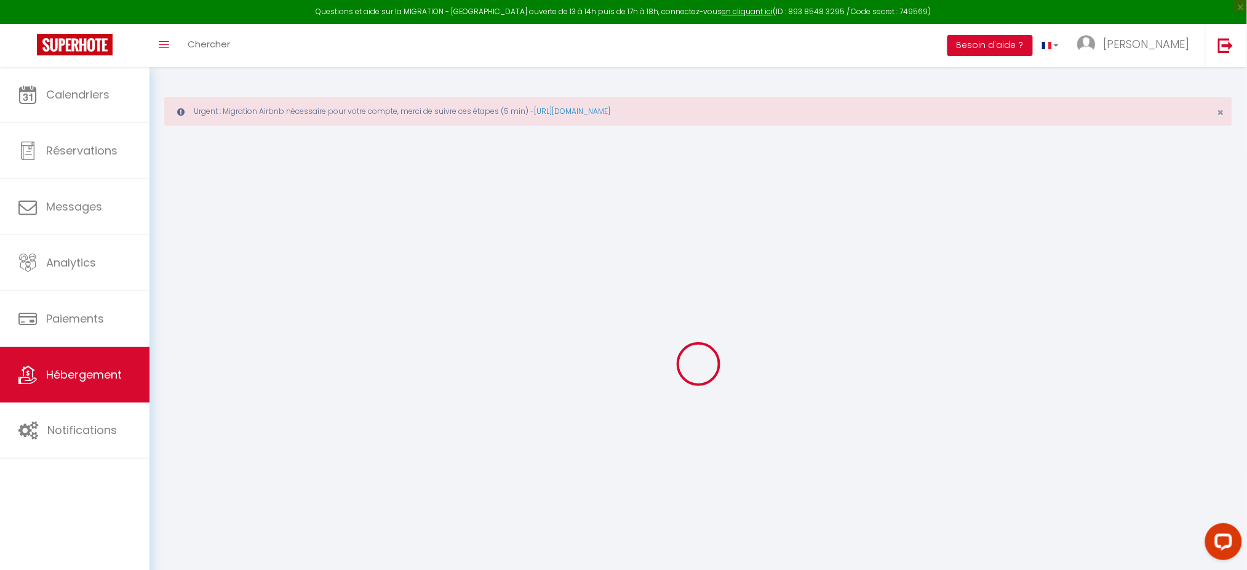
select select
checkbox input "false"
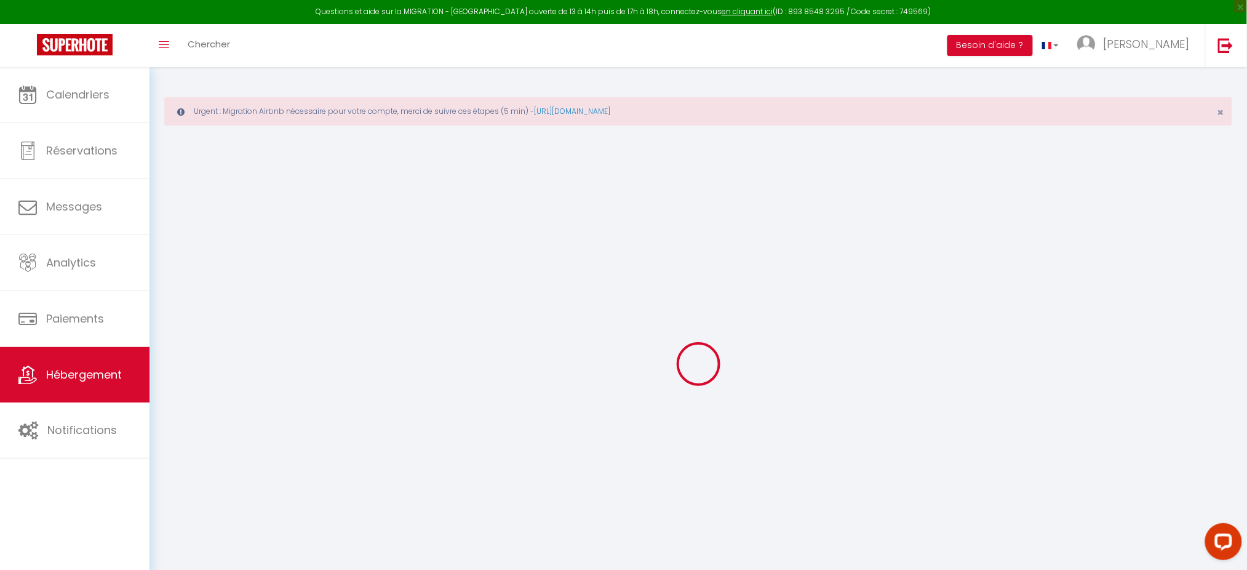
checkbox input "false"
select select
type input "La Palombière cottage piscine spa"
type input "La Palombière"
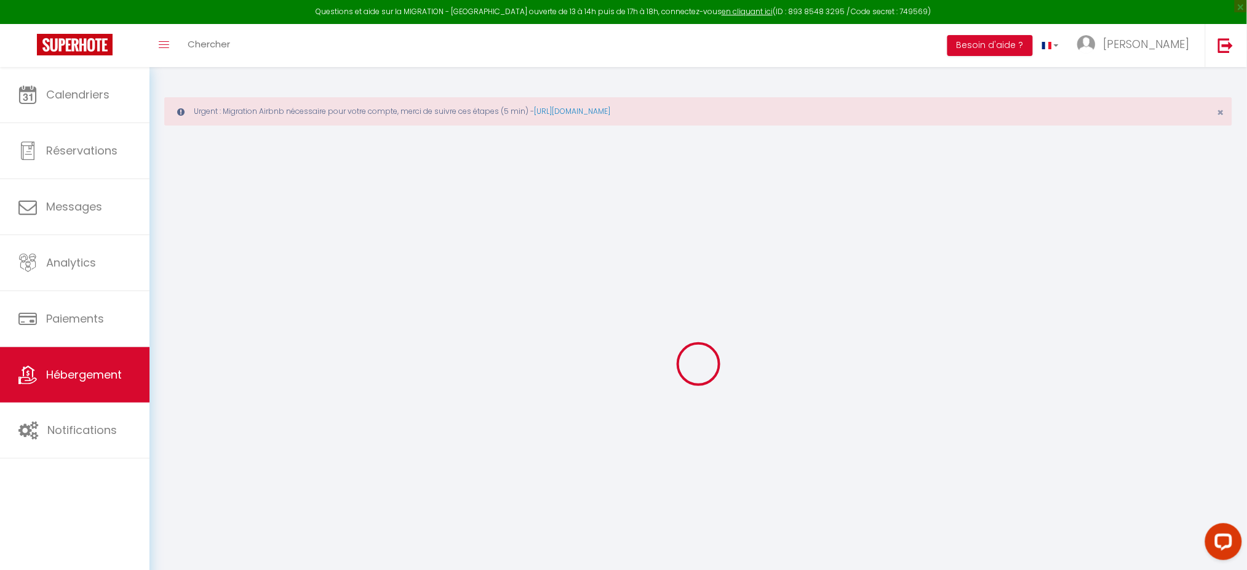
type input "Lieu dit labarthe"
type input "32380"
type input "Saint clar"
select select "houses"
select select "30"
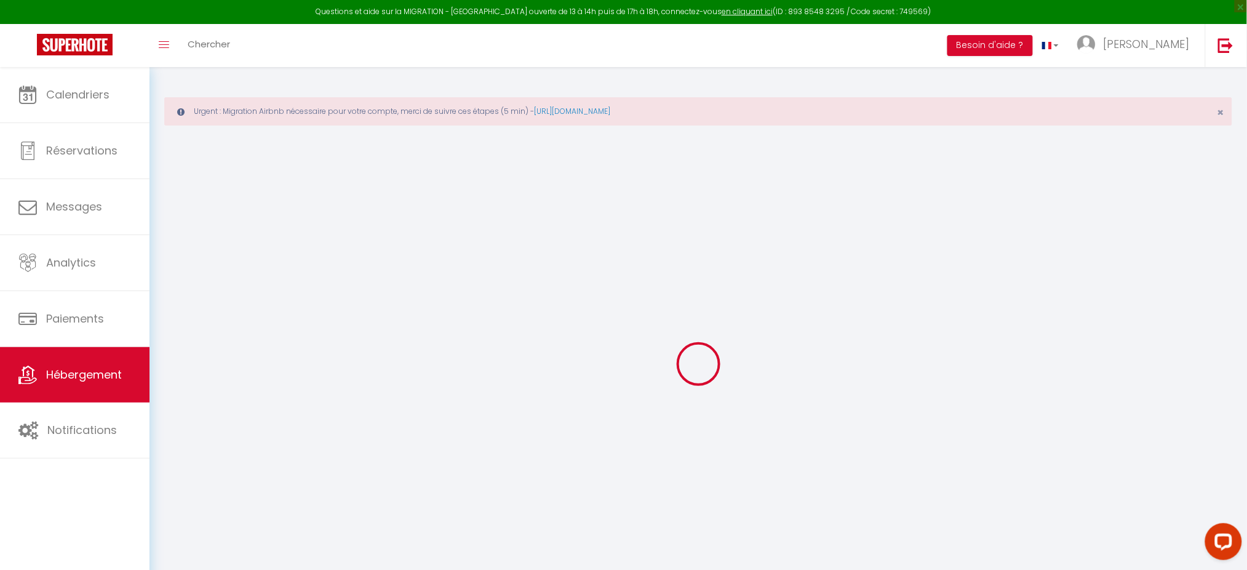
select select "12"
select select "7"
type input "1500"
type input "40"
type input "300"
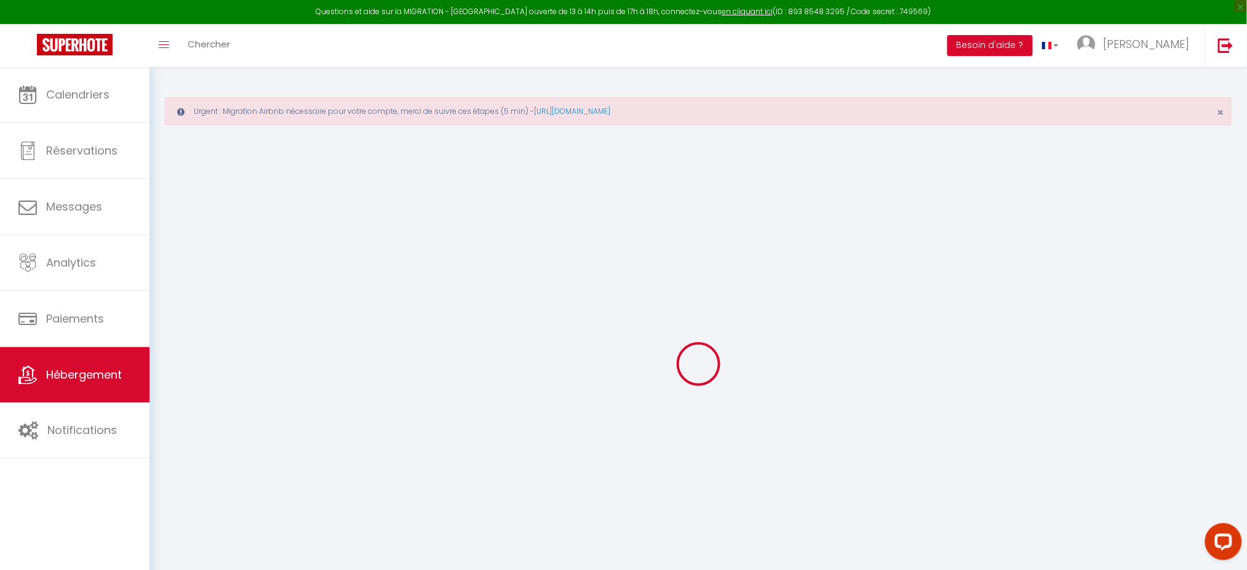
type input "4.50"
type input "5.50"
type input "5000"
type input "10"
select select
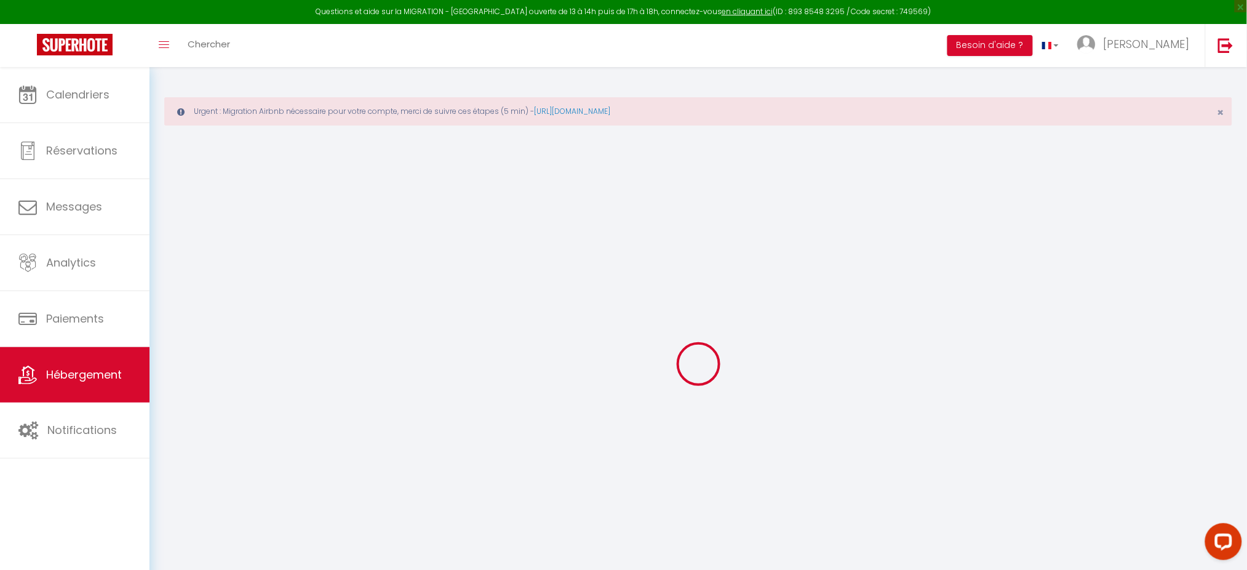
select select
type input "Labarthe"
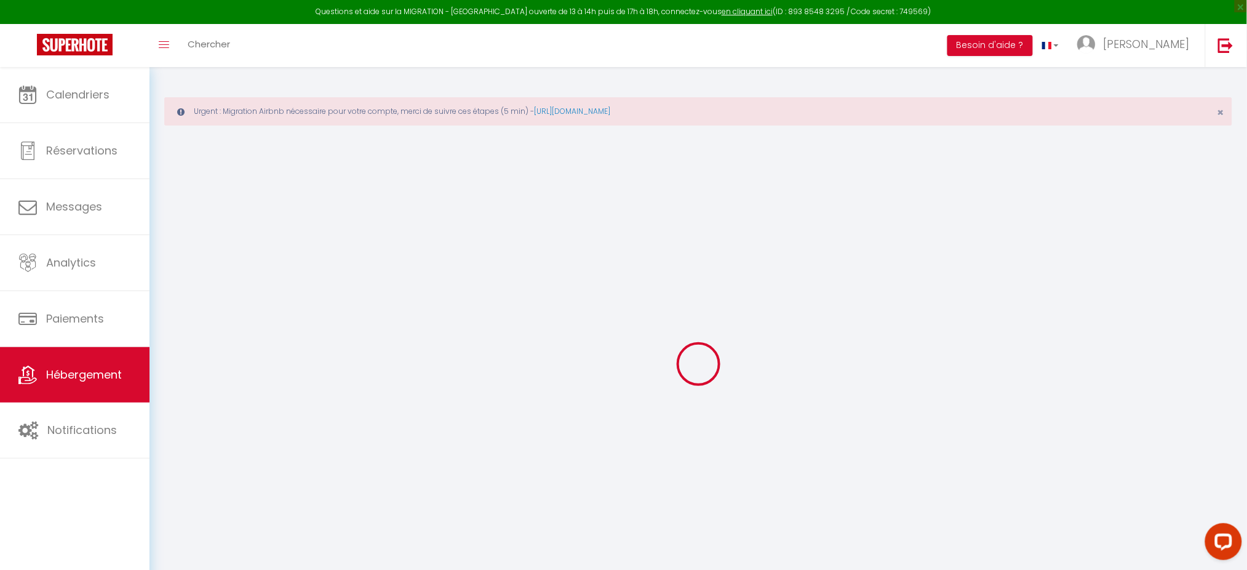
type input "32380"
type input "Saint-Clar"
type input "julien.yannick@me.com"
select select "6708"
checkbox input "true"
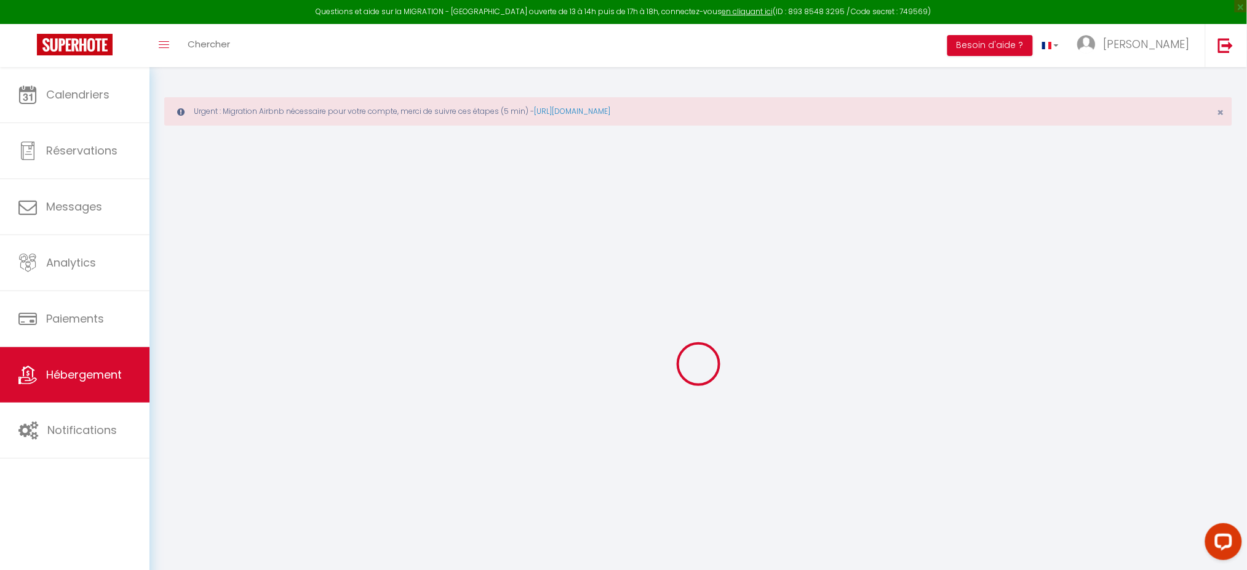
checkbox input "false"
radio input "true"
type input "0"
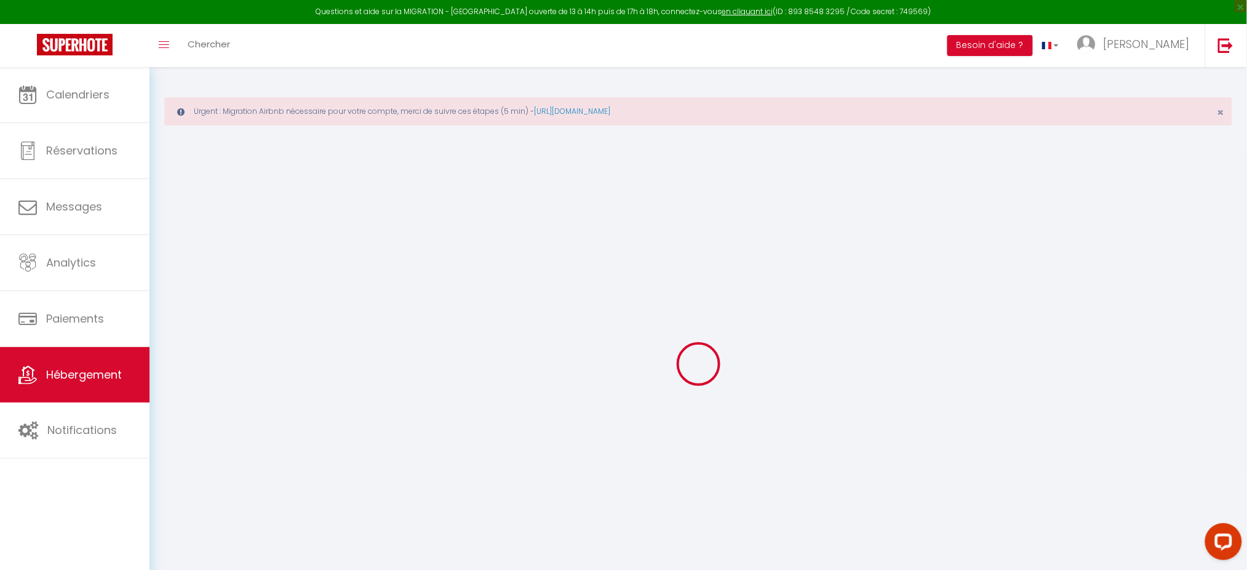
type input "0"
select select "cottage"
select select
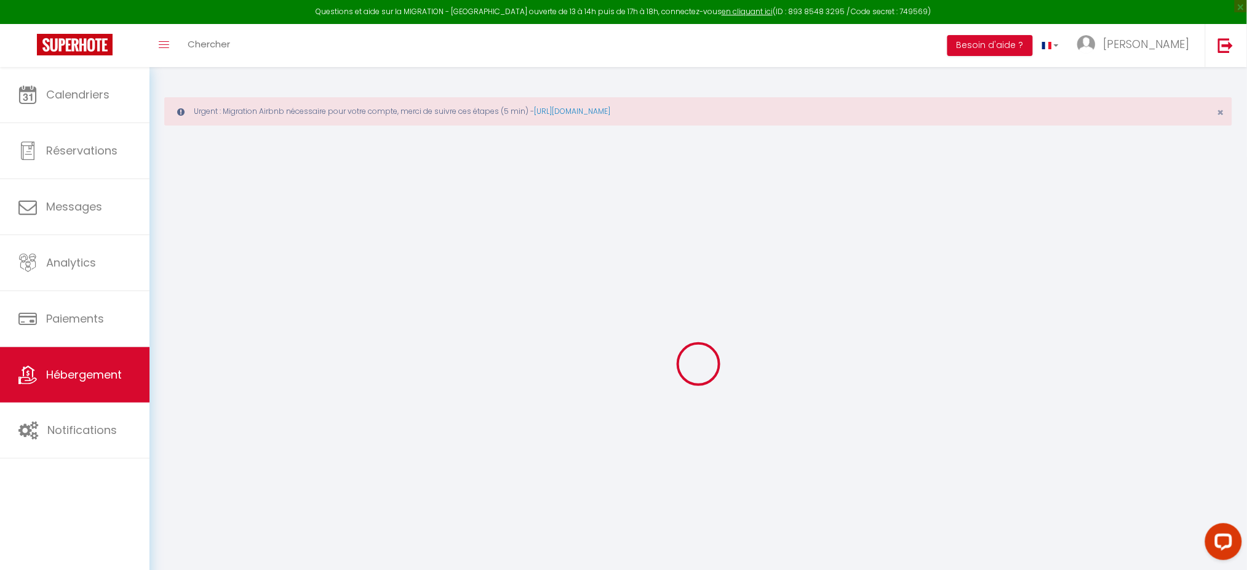
select select
checkbox input "true"
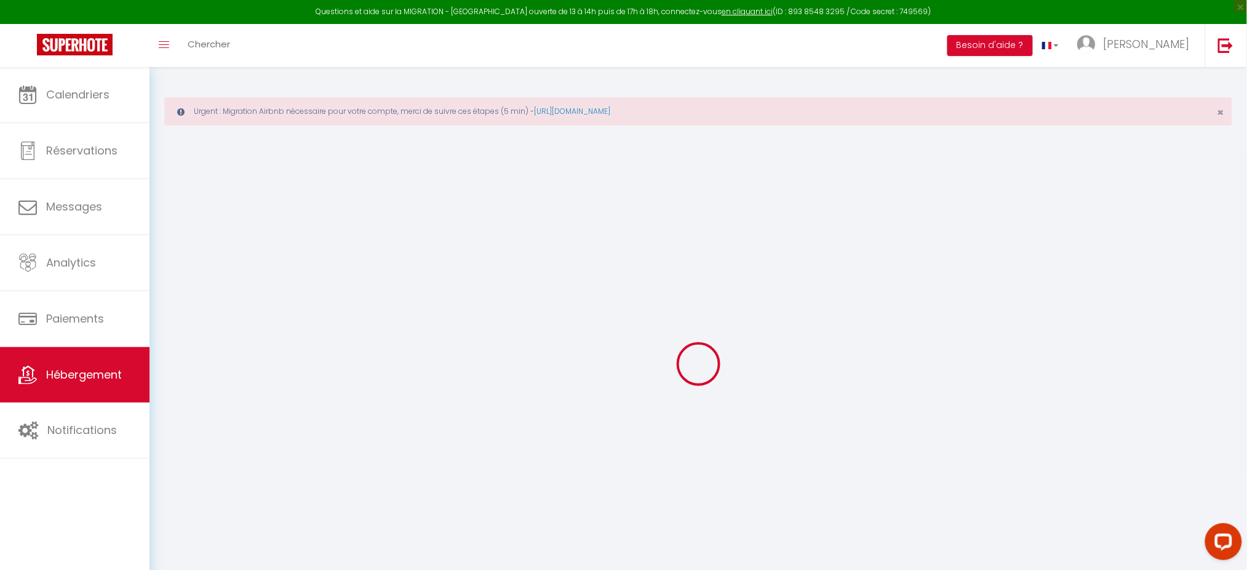
checkbox input "false"
select select
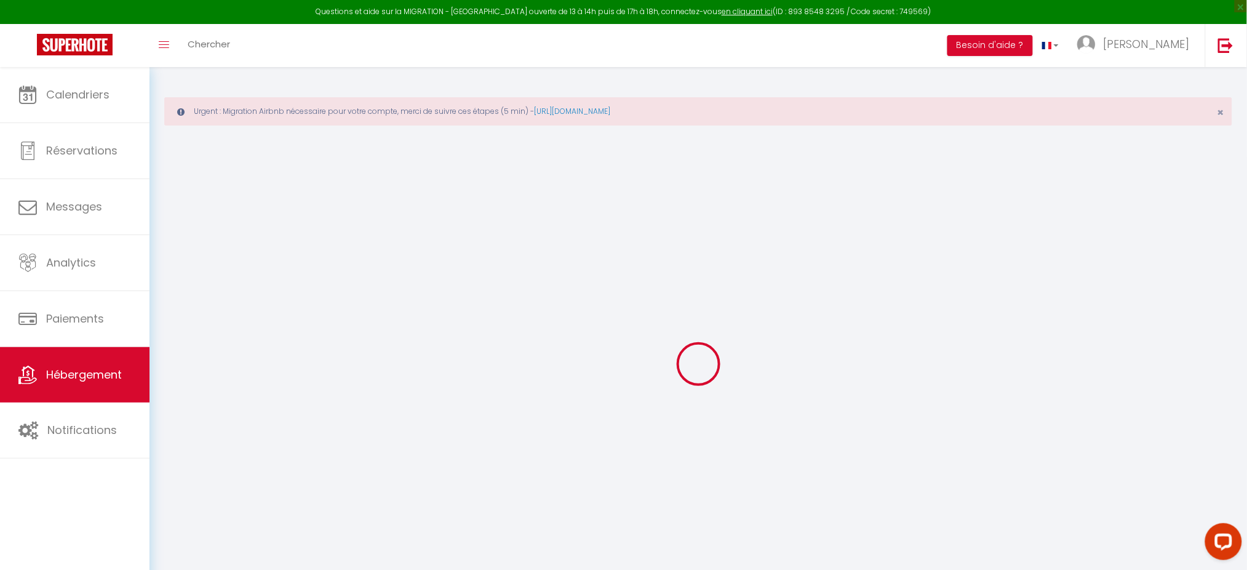
select select
checkbox input "true"
checkbox input "false"
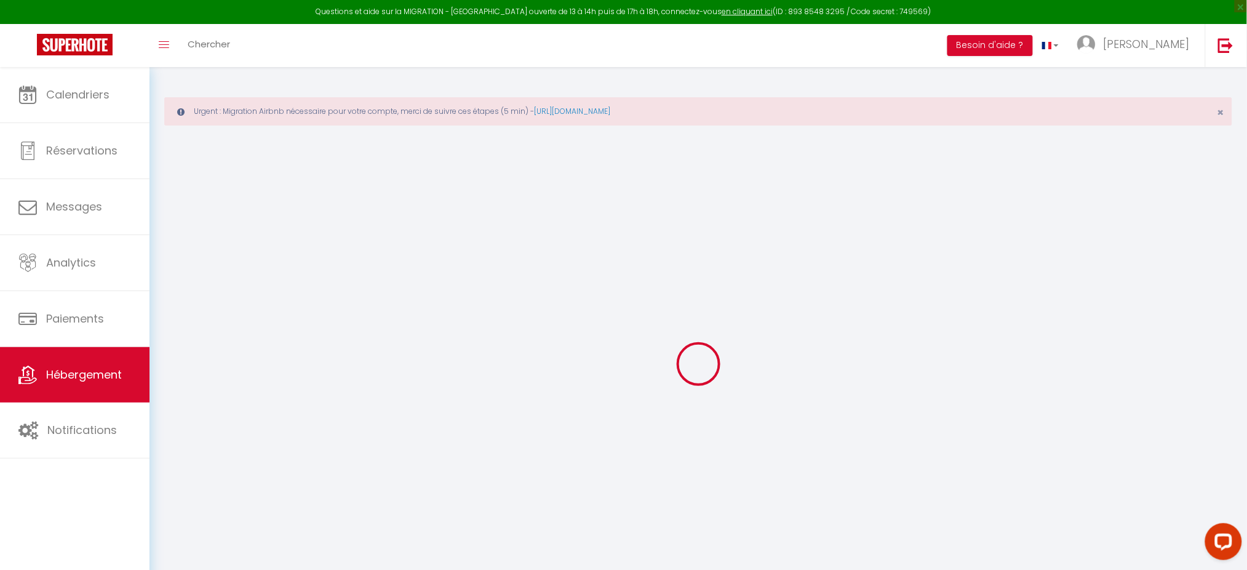
checkbox input "false"
checkbox input "true"
checkbox input "false"
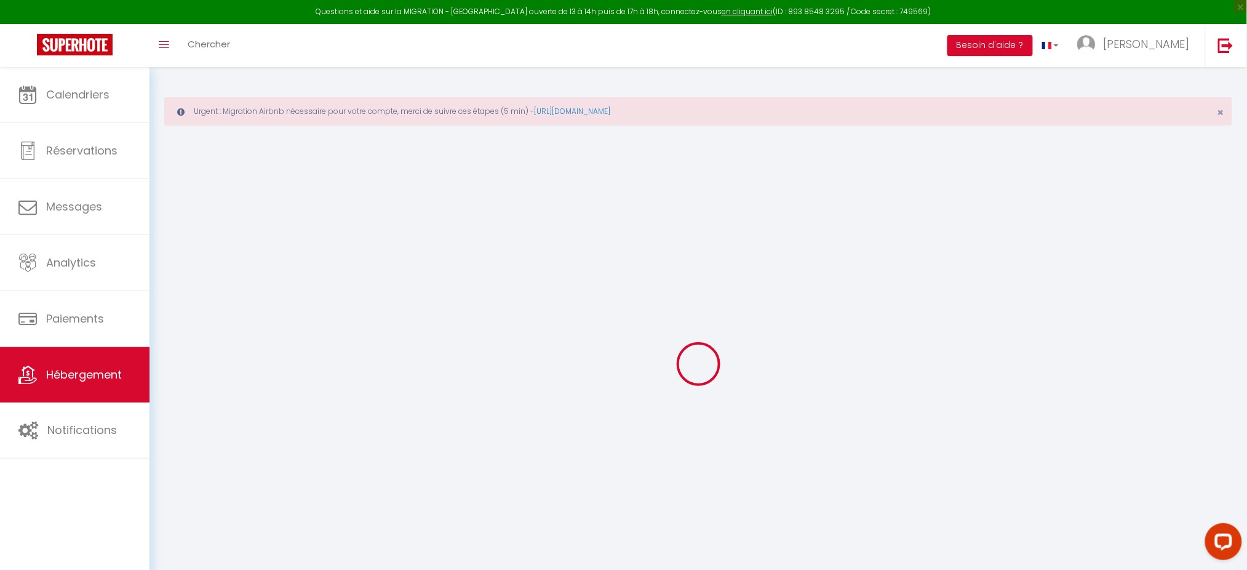
checkbox input "false"
select select "17:00"
select select "20:00"
select select "10:00"
select select "30"
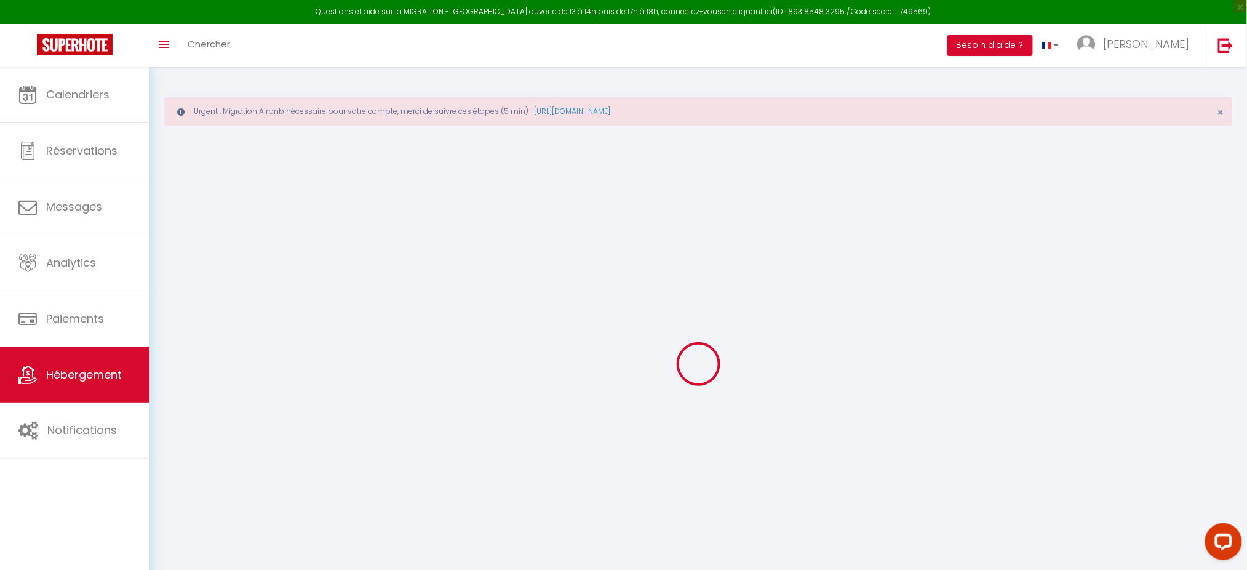
select select "120"
checkbox input "true"
checkbox input "false"
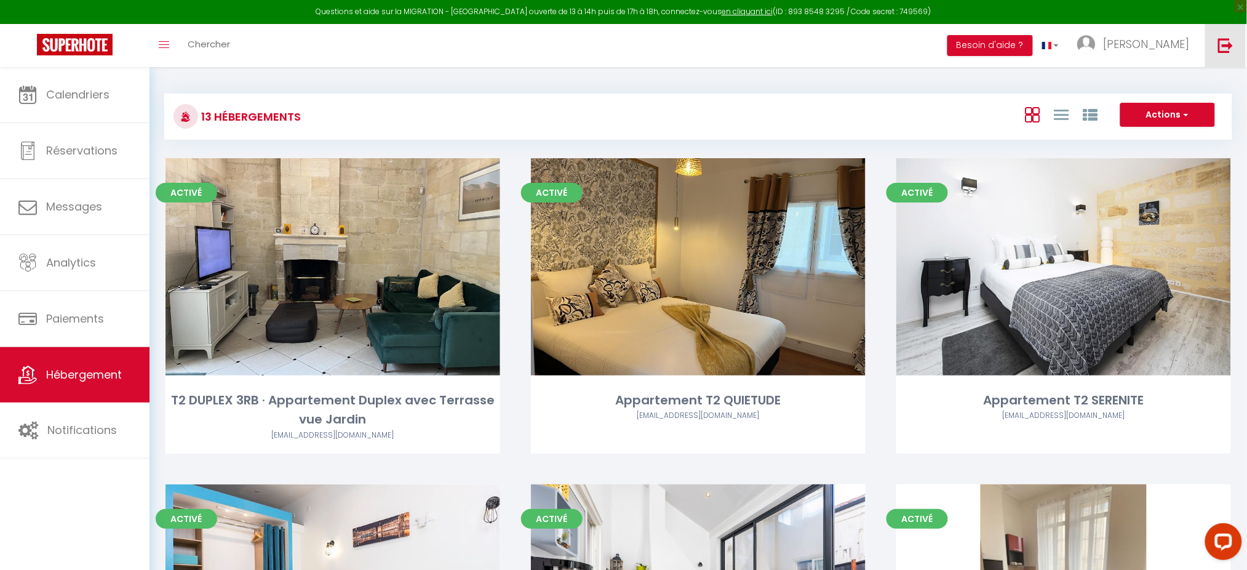
click at [1223, 35] on link at bounding box center [1225, 45] width 41 height 43
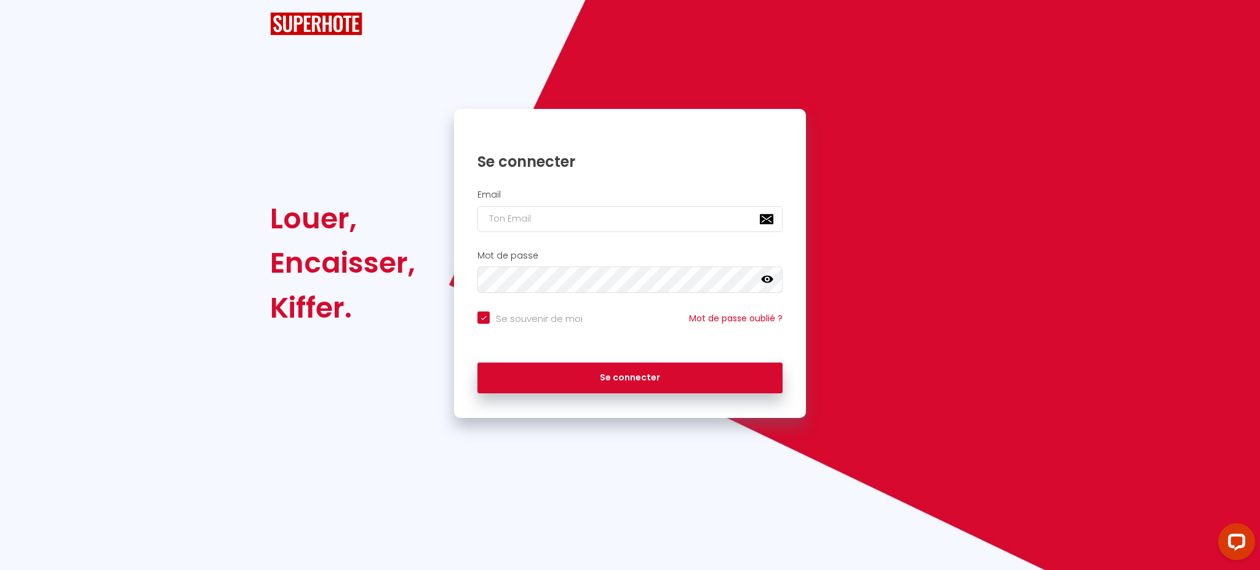
checkbox input "true"
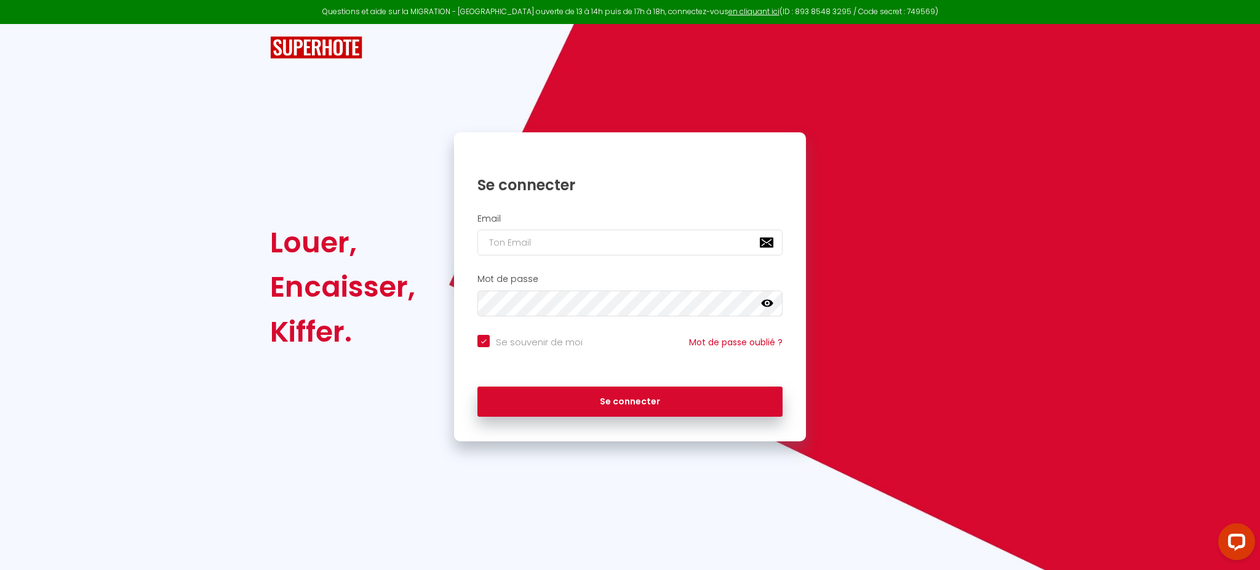
type input "[PERSON_NAME][EMAIL_ADDRESS][DOMAIN_NAME]"
checkbox input "true"
click at [643, 246] on input "[PERSON_NAME][EMAIL_ADDRESS][DOMAIN_NAME]" at bounding box center [629, 242] width 305 height 26
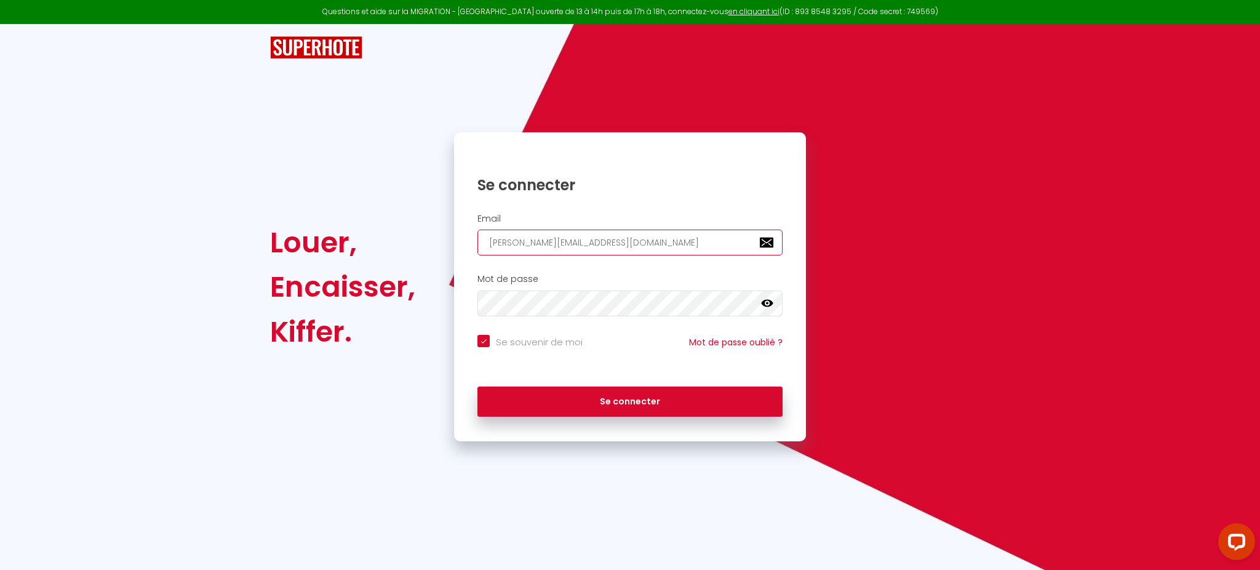
paste input "[EMAIL_ADDRESS][DOMAIN_NAME]"
type input "[EMAIL_ADDRESS][DOMAIN_NAME]"
checkbox input "true"
type input "[EMAIL_ADDRESS][DOMAIN_NAME]"
click at [477, 386] on button "Se connecter" at bounding box center [629, 401] width 305 height 31
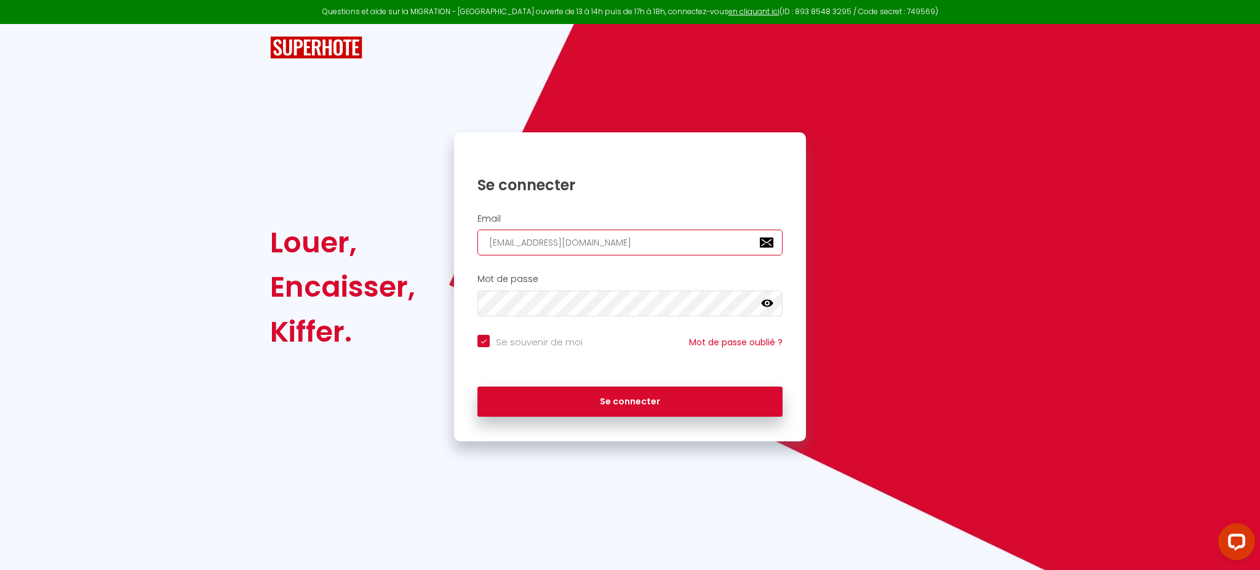
checkbox input "true"
